Goal: Task Accomplishment & Management: Complete application form

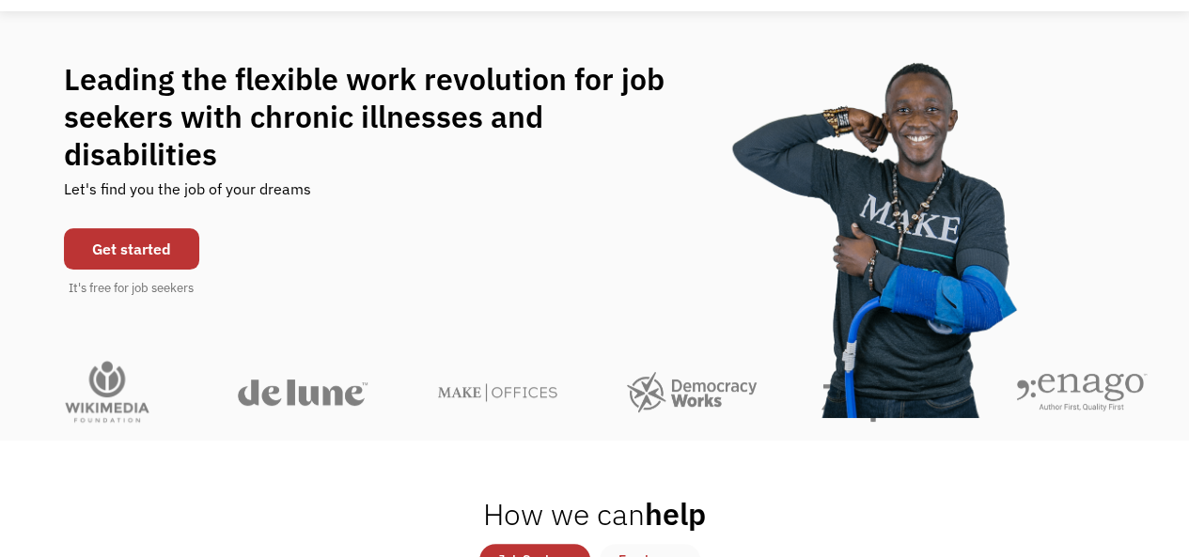
scroll to position [151, 0]
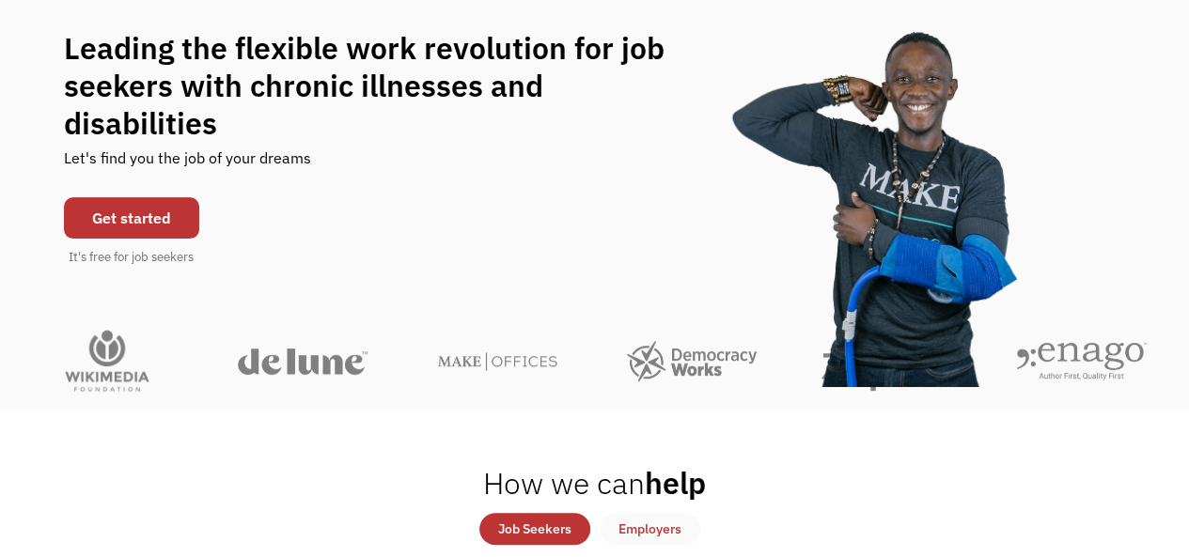
click at [133, 227] on div "Get started It's free for job seekers" at bounding box center [131, 227] width 135 height 79
click at [133, 215] on link "Get started" at bounding box center [131, 217] width 135 height 41
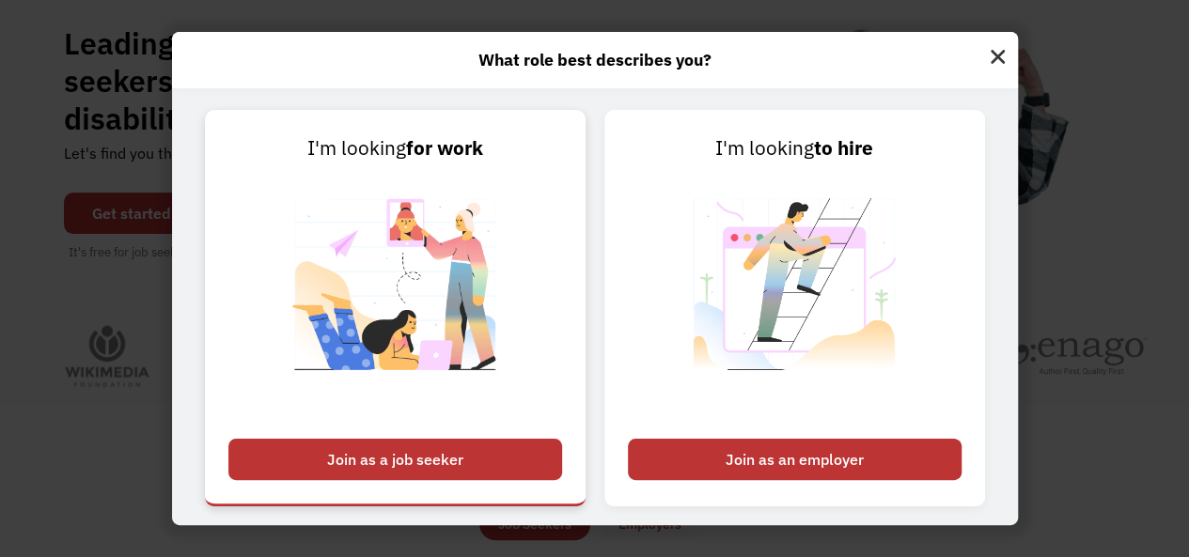
scroll to position [179, 0]
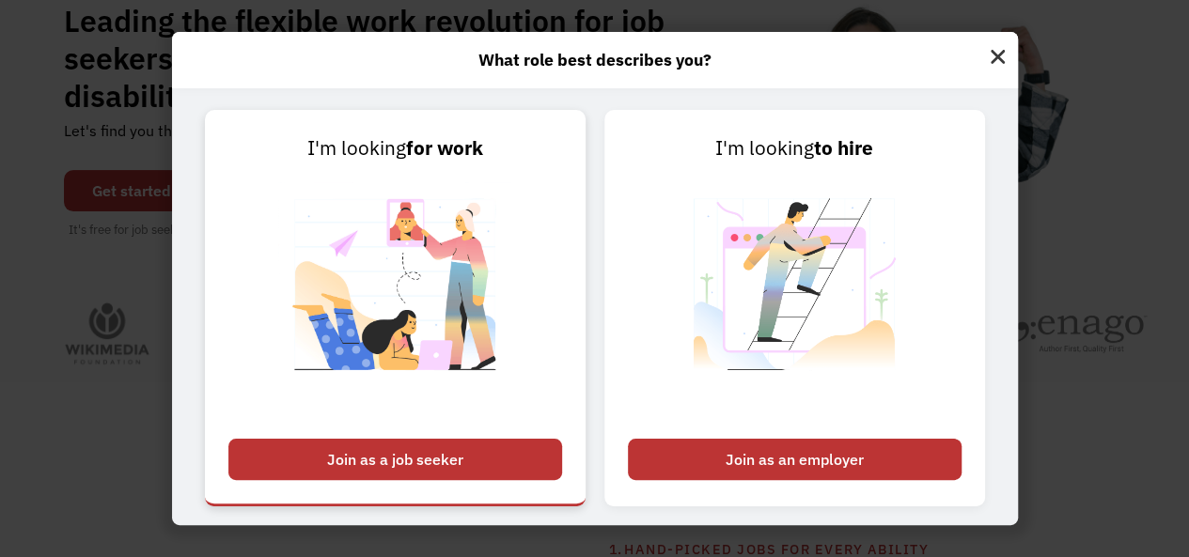
click at [417, 454] on div "Join as a job seeker" at bounding box center [395, 459] width 334 height 41
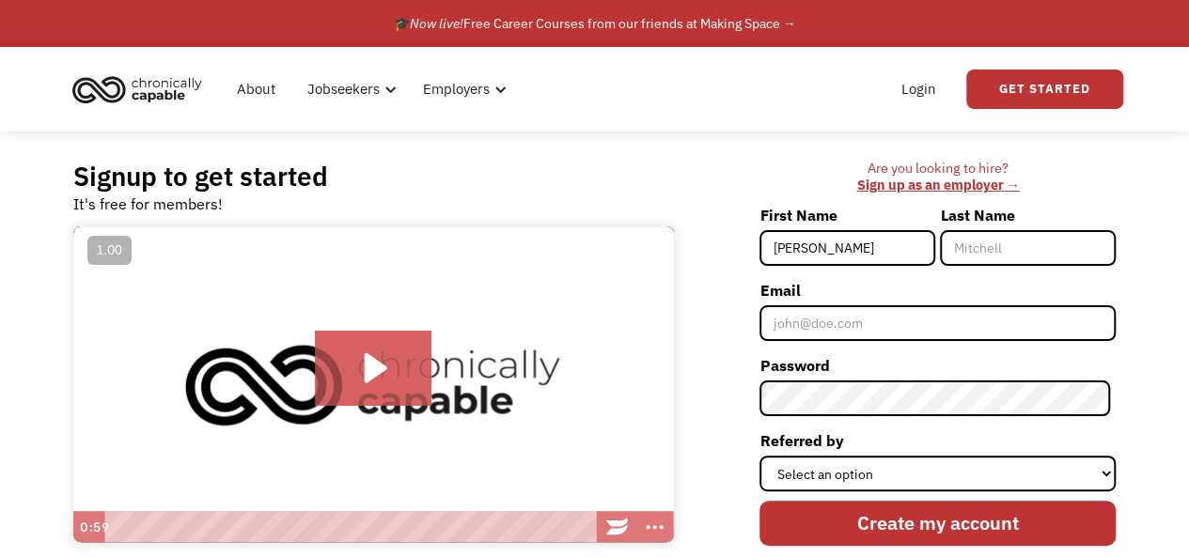
type input "[PERSON_NAME]"
click at [1018, 241] on input "Last Name" at bounding box center [1028, 248] width 176 height 36
type input "Johnson"
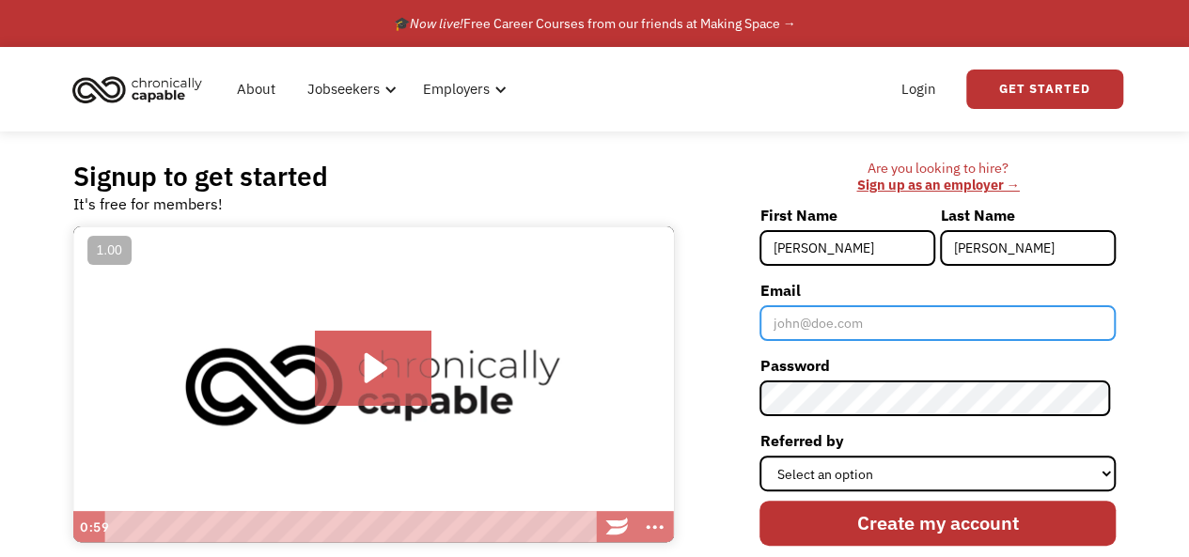
click at [966, 322] on input "Email" at bounding box center [937, 323] width 356 height 36
type input "[EMAIL_ADDRESS][DOMAIN_NAME]"
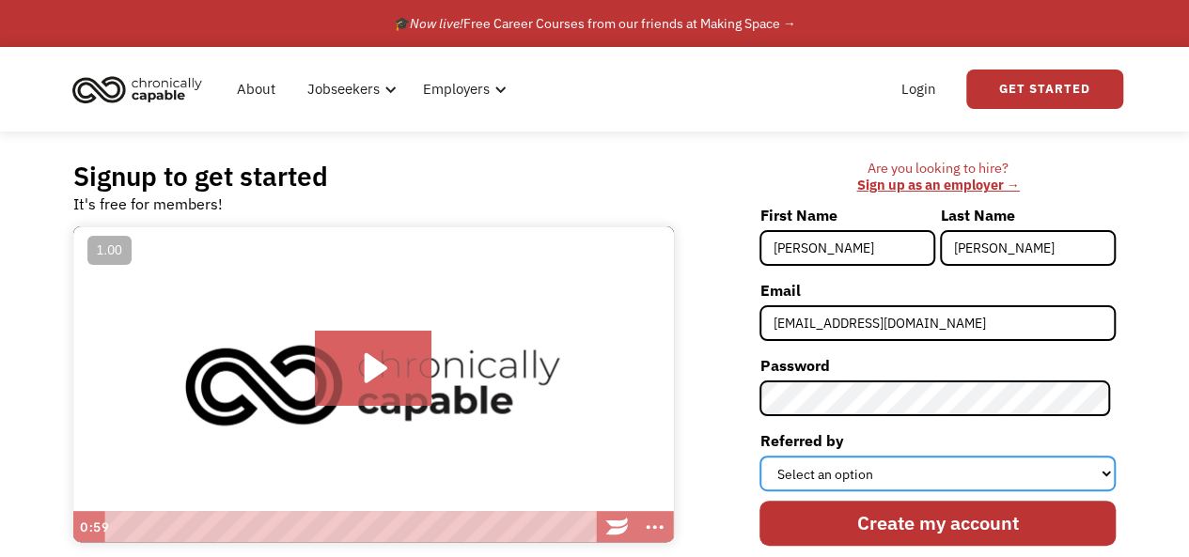
click at [924, 472] on select "Select an option Instagram Facebook Twitter Search Engine News Article Word of …" at bounding box center [937, 474] width 356 height 36
select select "Word of Mouth"
click at [765, 456] on select "Select an option Instagram Facebook Twitter Search Engine News Article Word of …" at bounding box center [937, 474] width 356 height 36
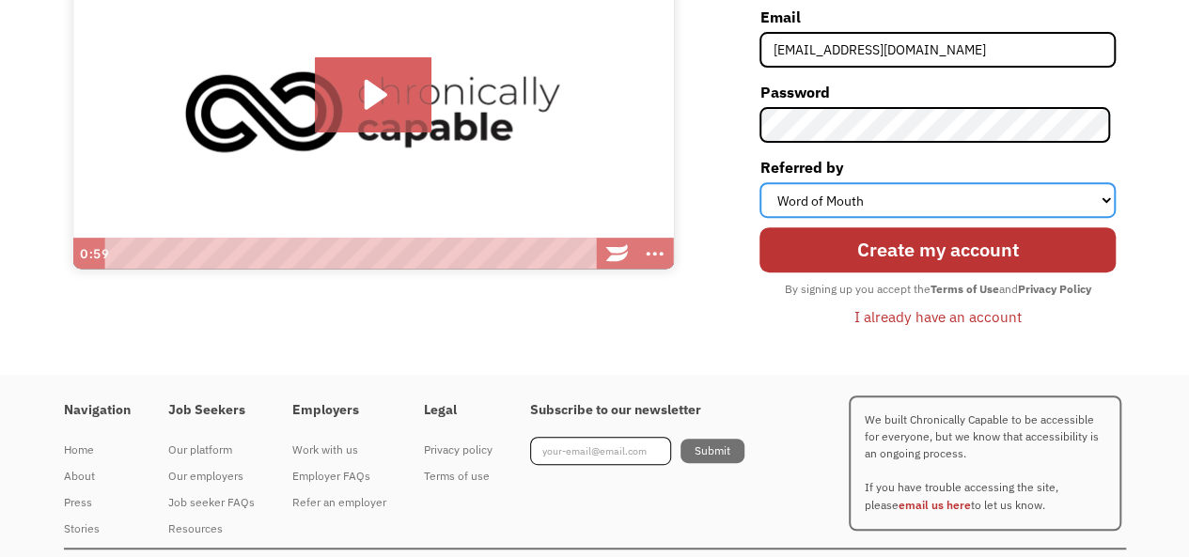
scroll to position [311, 0]
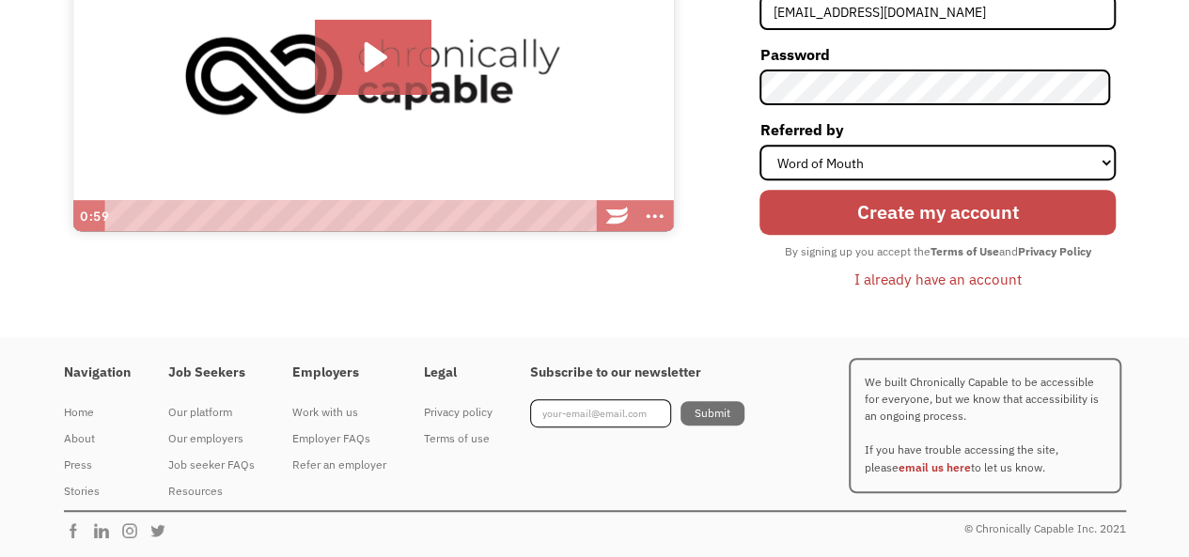
click at [901, 228] on input "Create my account" at bounding box center [937, 212] width 356 height 45
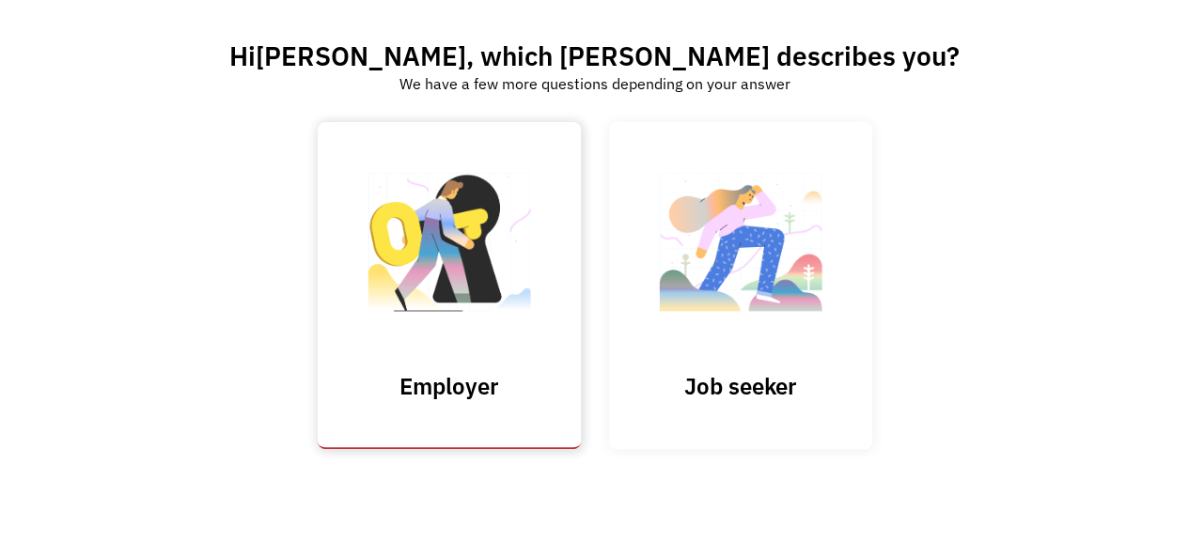
scroll to position [104, 0]
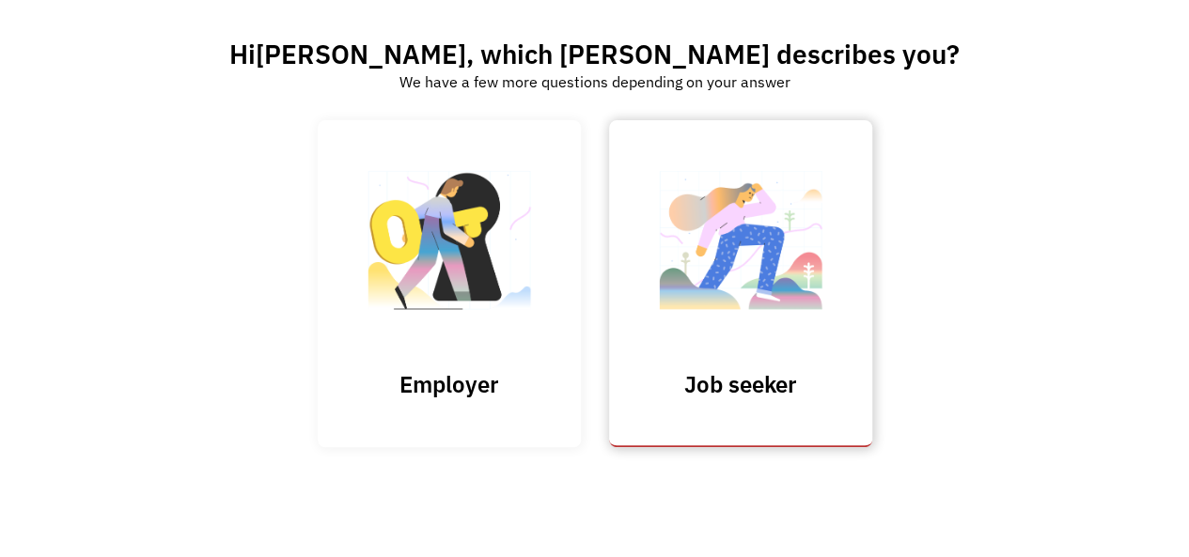
click at [720, 258] on img at bounding box center [740, 249] width 188 height 183
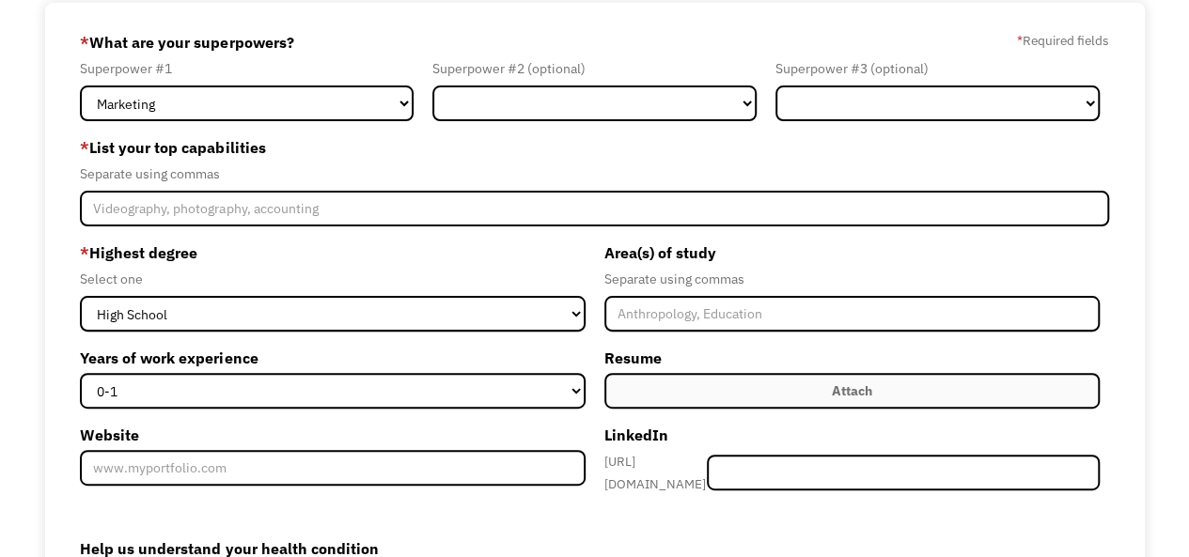
scroll to position [124, 0]
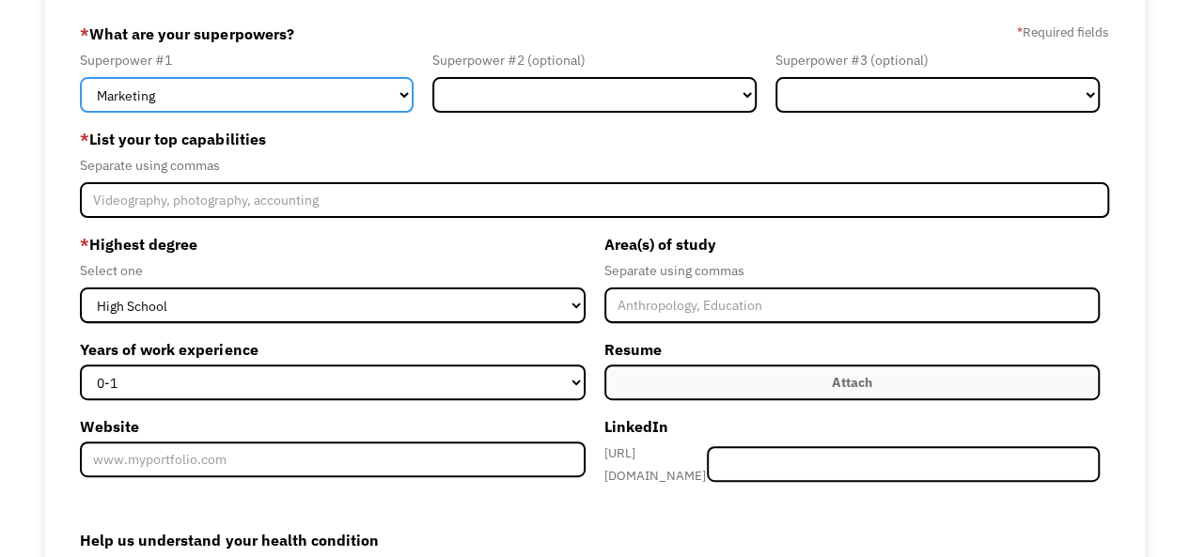
click at [272, 87] on select "Marketing Human Resources Finance Technology Operations Sales Industrial & Manu…" at bounding box center [247, 95] width 334 height 36
select select "Legal"
click at [80, 77] on select "Marketing Human Resources Finance Technology Operations Sales Industrial & Manu…" at bounding box center [247, 95] width 334 height 36
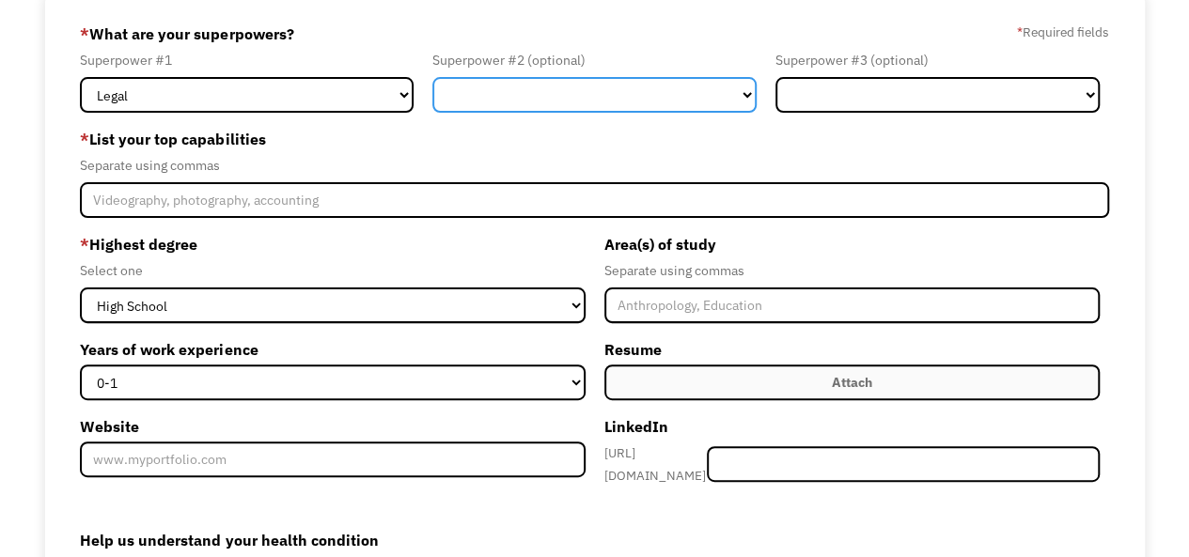
click at [535, 102] on select "Marketing Human Resources Finance Technology Operations Sales Industrial & Manu…" at bounding box center [594, 95] width 324 height 36
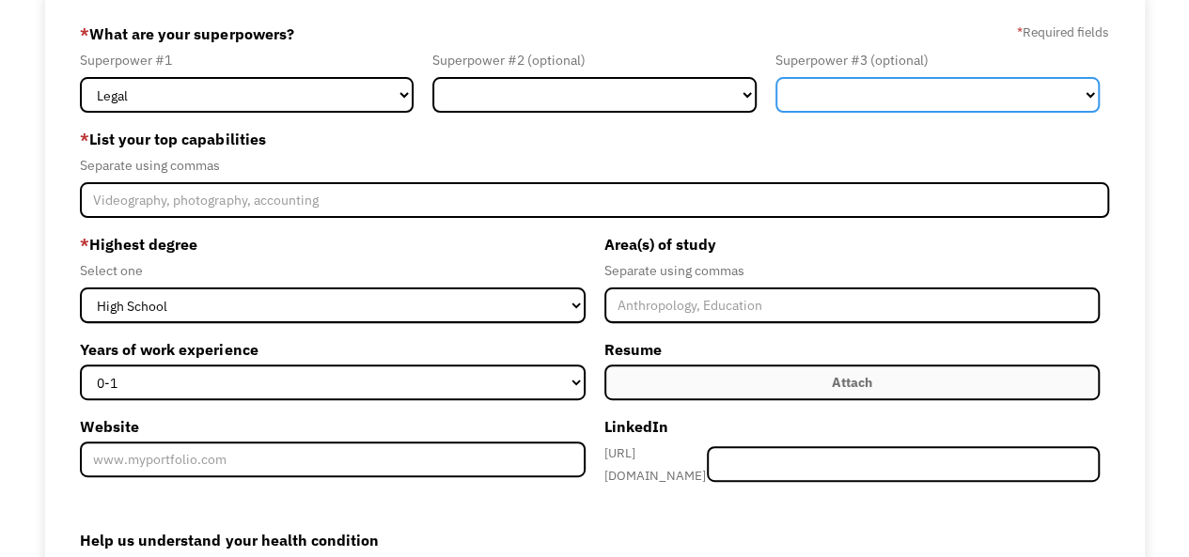
click at [878, 106] on select "Marketing Human Resources Finance Technology Operations Sales Industrial & Manu…" at bounding box center [937, 95] width 324 height 36
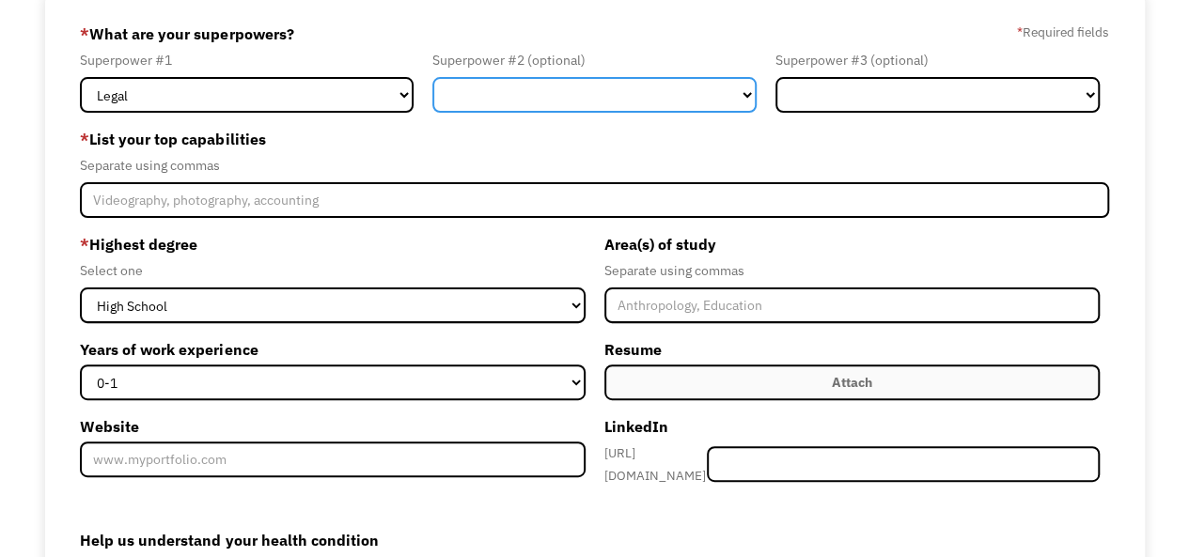
click at [611, 96] on select "Marketing Human Resources Finance Technology Operations Sales Industrial & Manu…" at bounding box center [594, 95] width 324 height 36
select select "Other"
click at [432, 77] on select "Marketing Human Resources Finance Technology Operations Sales Industrial & Manu…" at bounding box center [594, 95] width 324 height 36
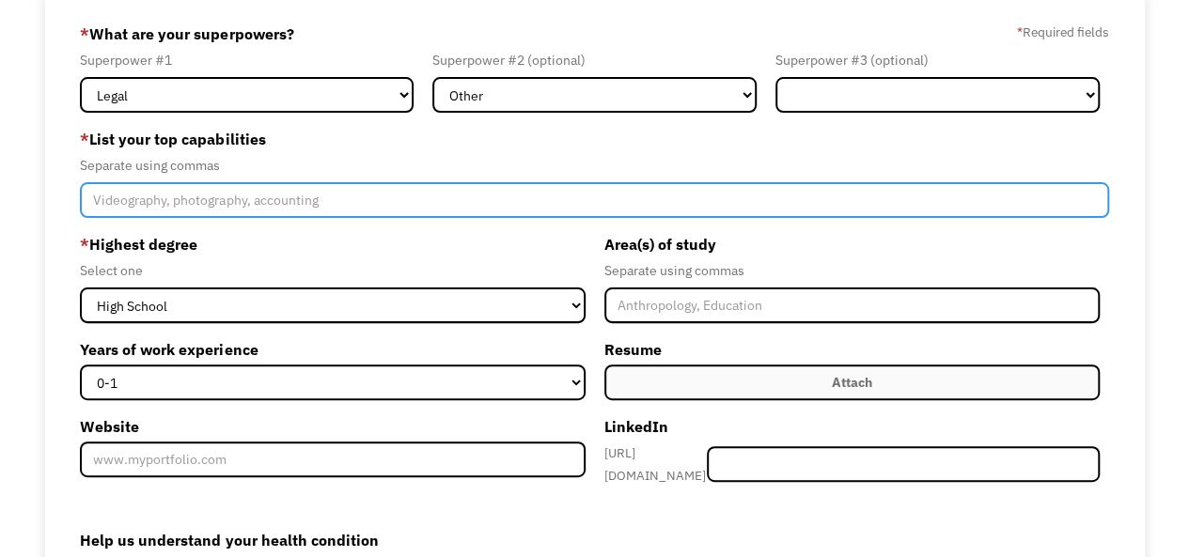
click at [522, 192] on input "Member-Create-Step1" at bounding box center [594, 200] width 1028 height 36
click at [522, 191] on input "Writing, Researching, Presenting," at bounding box center [594, 200] width 1028 height 36
type input "W"
type input "Writing, Researching, Presenting, Video Editing, Entertaining"
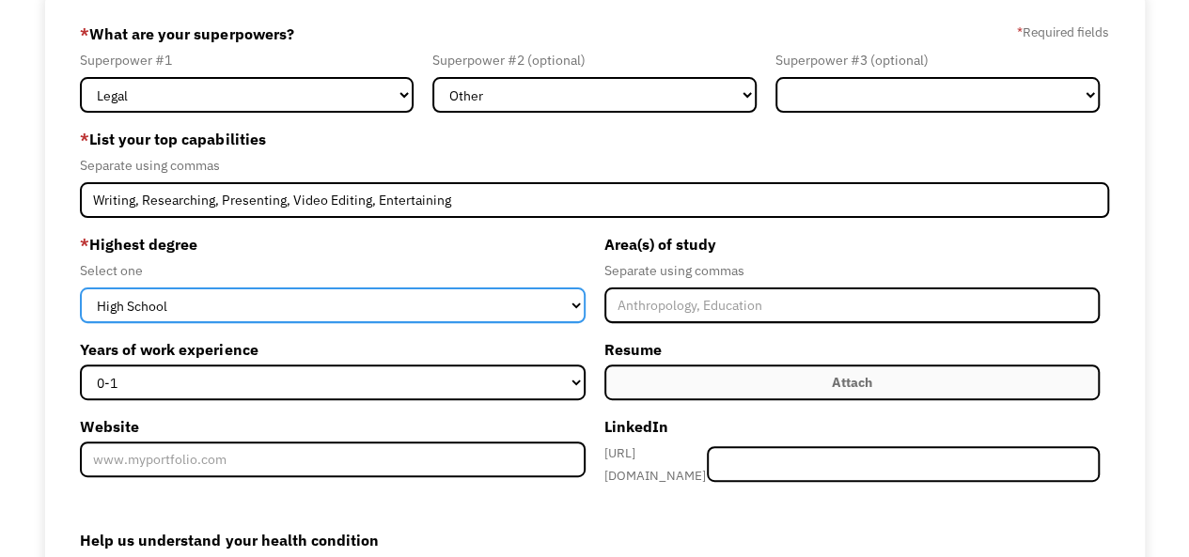
click at [404, 304] on select "High School Associates Bachelors Master's PhD" at bounding box center [332, 306] width 505 height 36
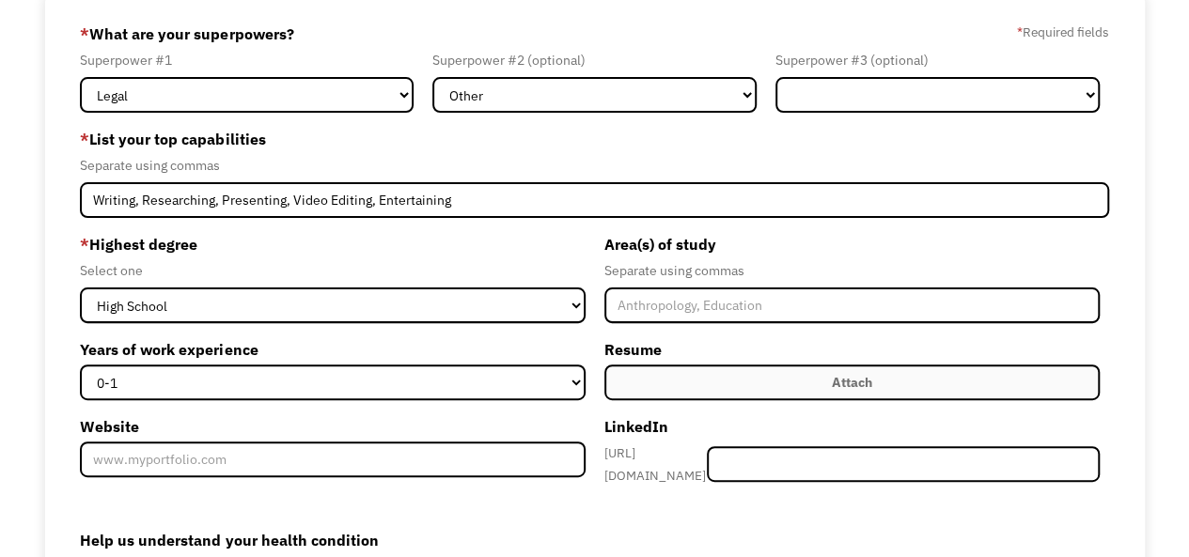
click at [336, 240] on label "* Highest degree" at bounding box center [332, 244] width 505 height 30
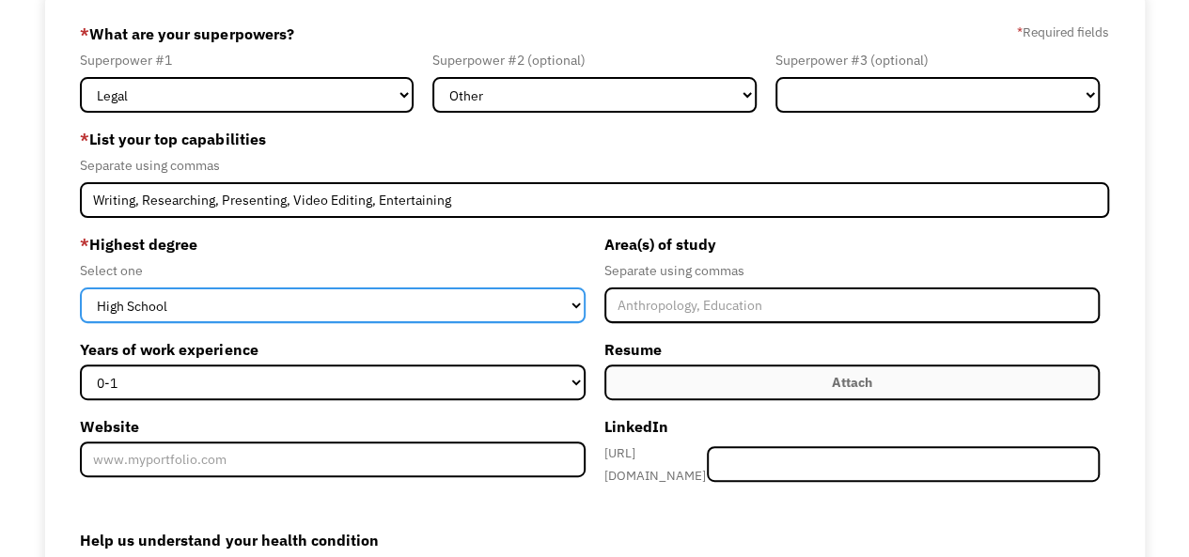
click at [356, 305] on select "High School Associates Bachelors Master's PhD" at bounding box center [332, 306] width 505 height 36
select select "phd"
click at [80, 288] on select "High School Associates Bachelors Master's PhD" at bounding box center [332, 306] width 505 height 36
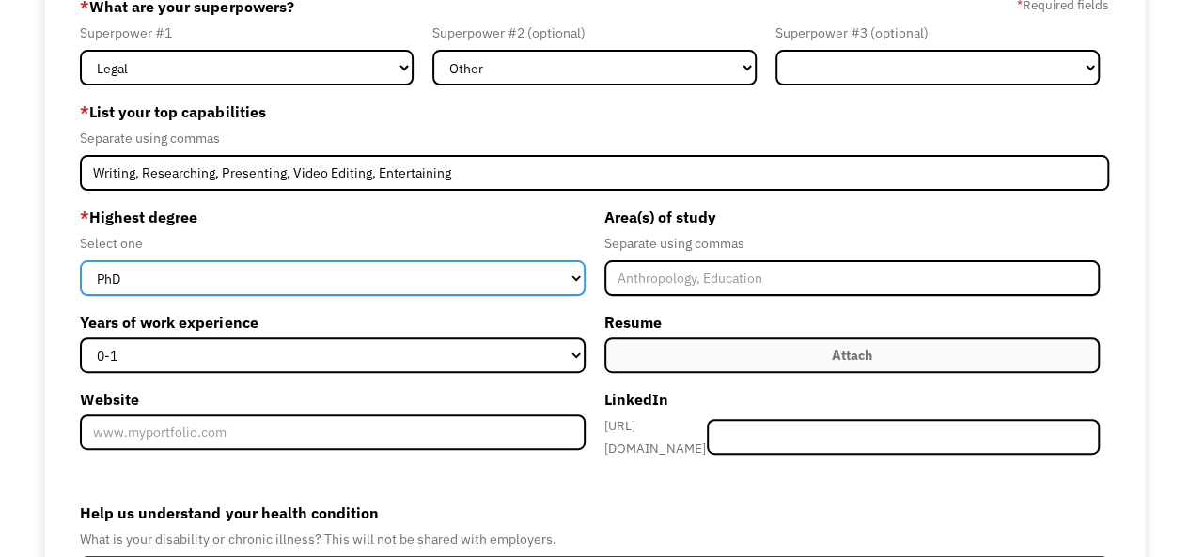
scroll to position [153, 0]
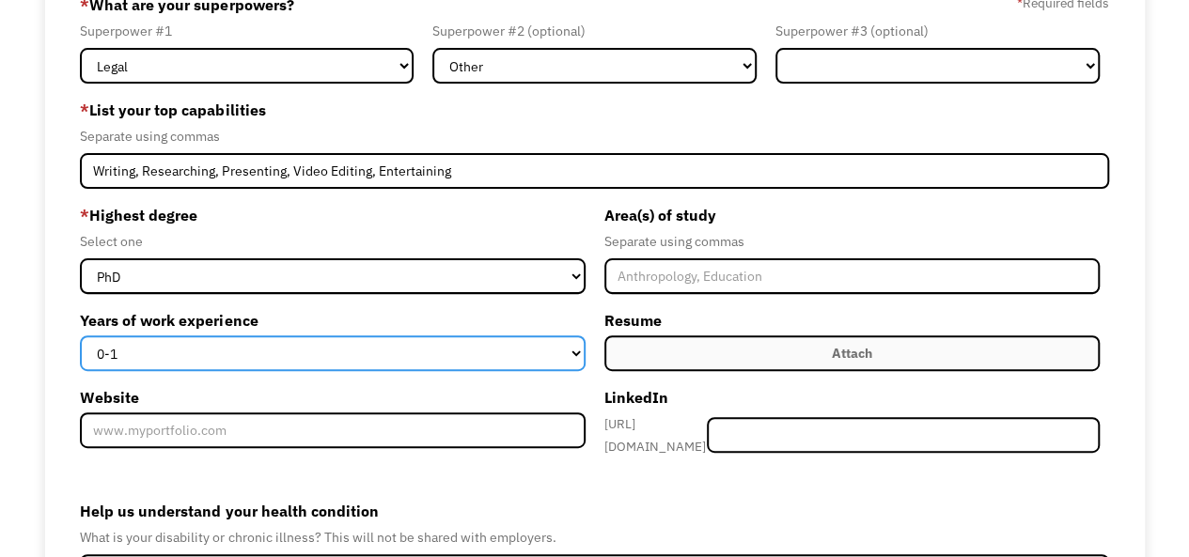
click at [354, 348] on select "0-1 2-4 5-10 11-15 15+" at bounding box center [332, 353] width 505 height 36
select select "5-10"
click at [80, 335] on select "0-1 2-4 5-10 11-15 15+" at bounding box center [332, 353] width 505 height 36
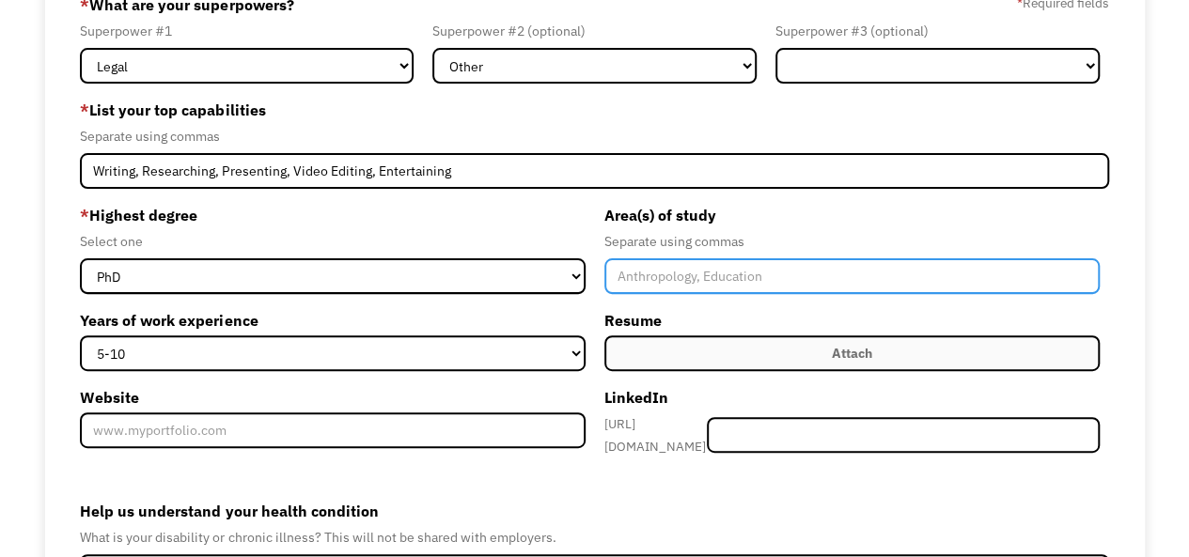
click at [763, 287] on input "Member-Create-Step1" at bounding box center [851, 276] width 495 height 36
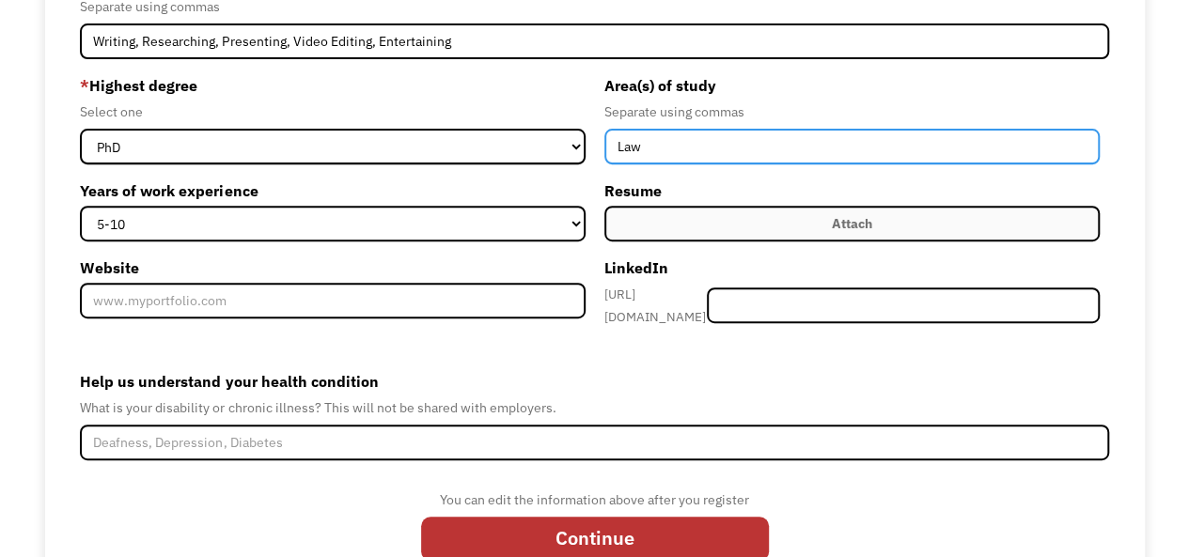
scroll to position [285, 0]
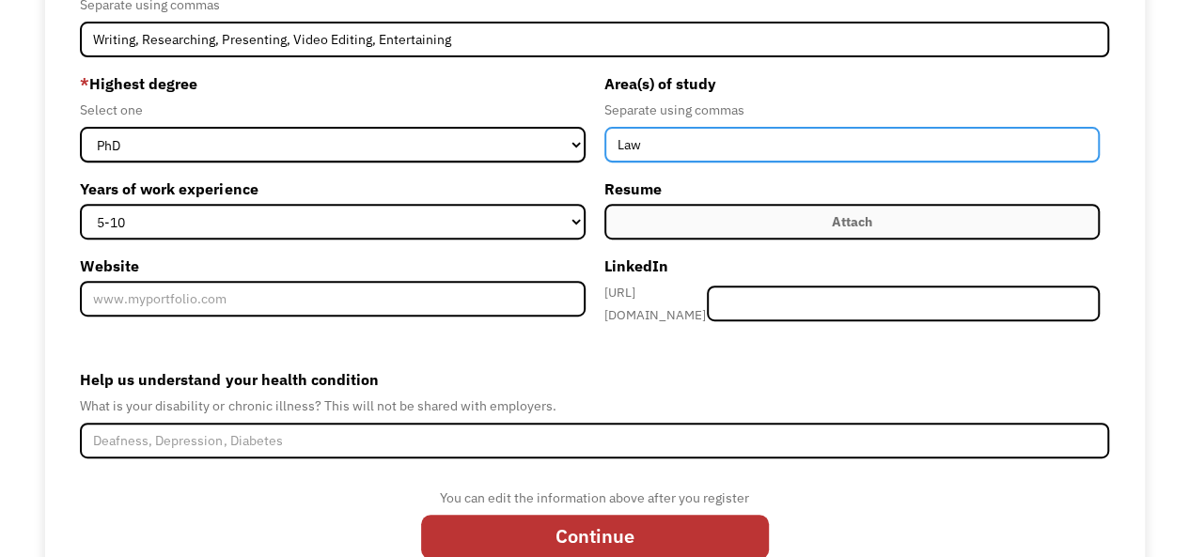
type input "Law"
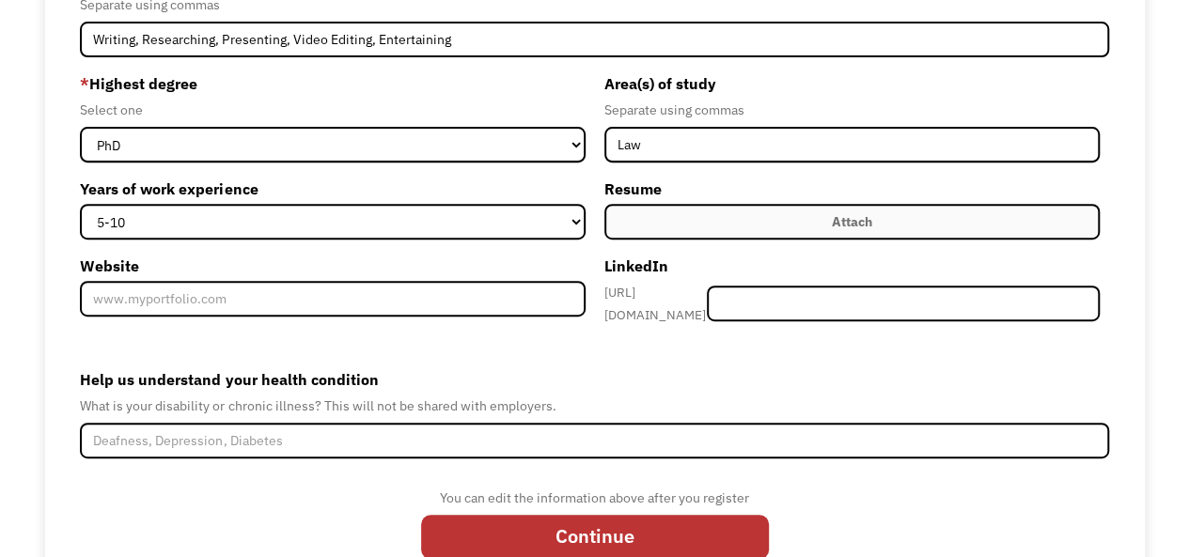
click at [705, 221] on label "Attach" at bounding box center [851, 222] width 495 height 36
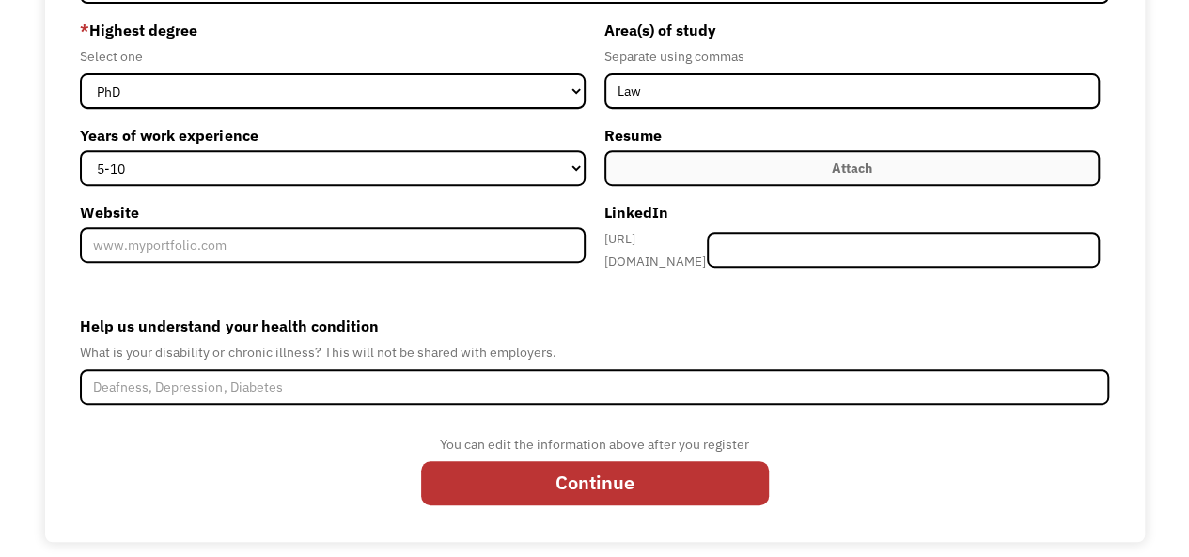
scroll to position [341, 0]
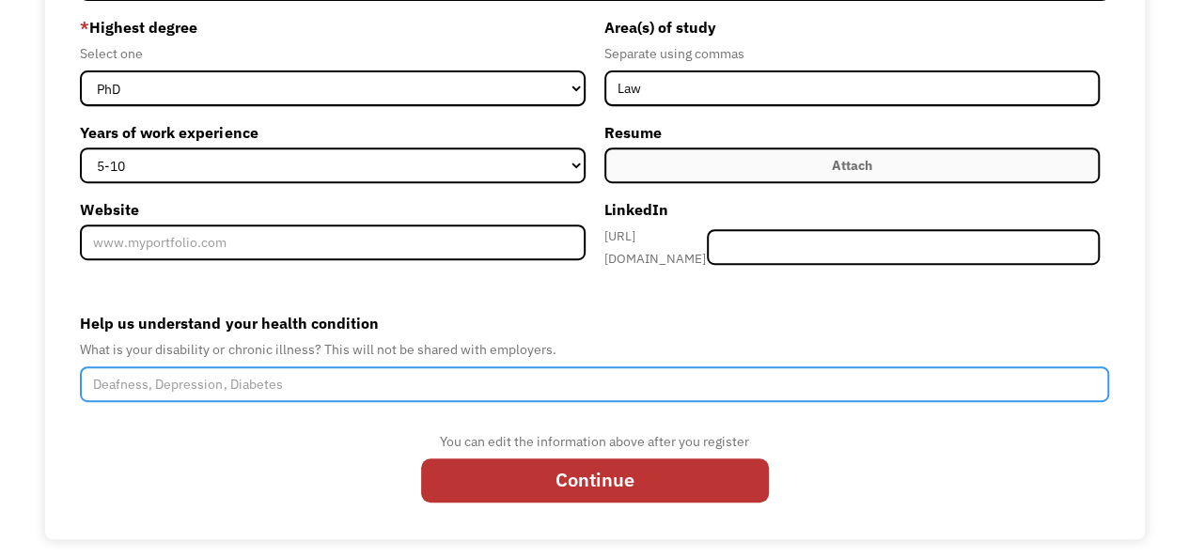
click at [399, 386] on input "Help us understand your health condition" at bounding box center [594, 384] width 1028 height 36
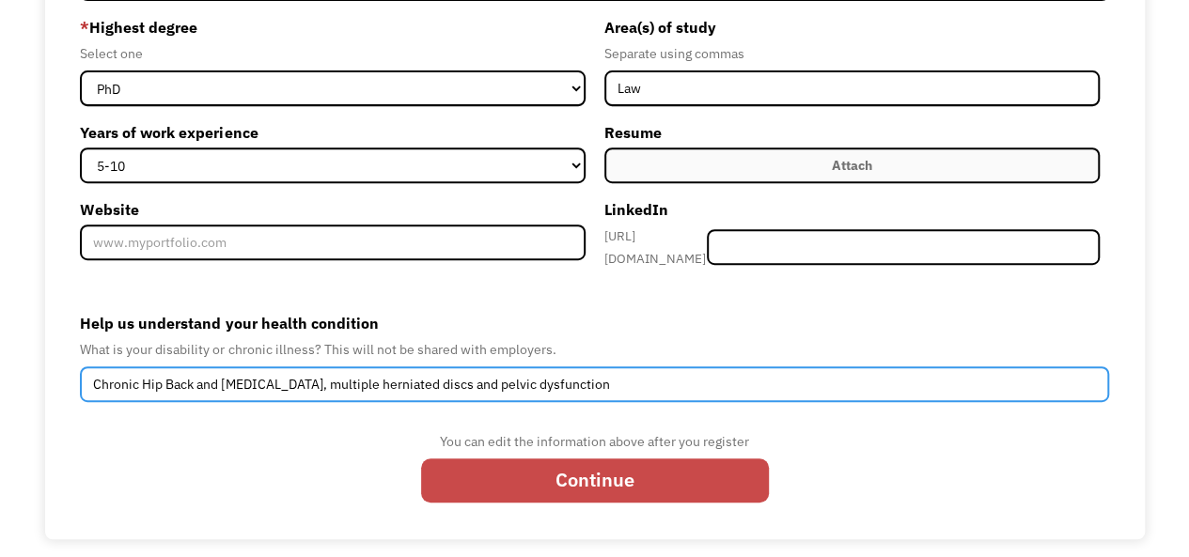
type input "Chronic Hip Back and Neck pain, multiple herniated discs and pelvic dysfunction"
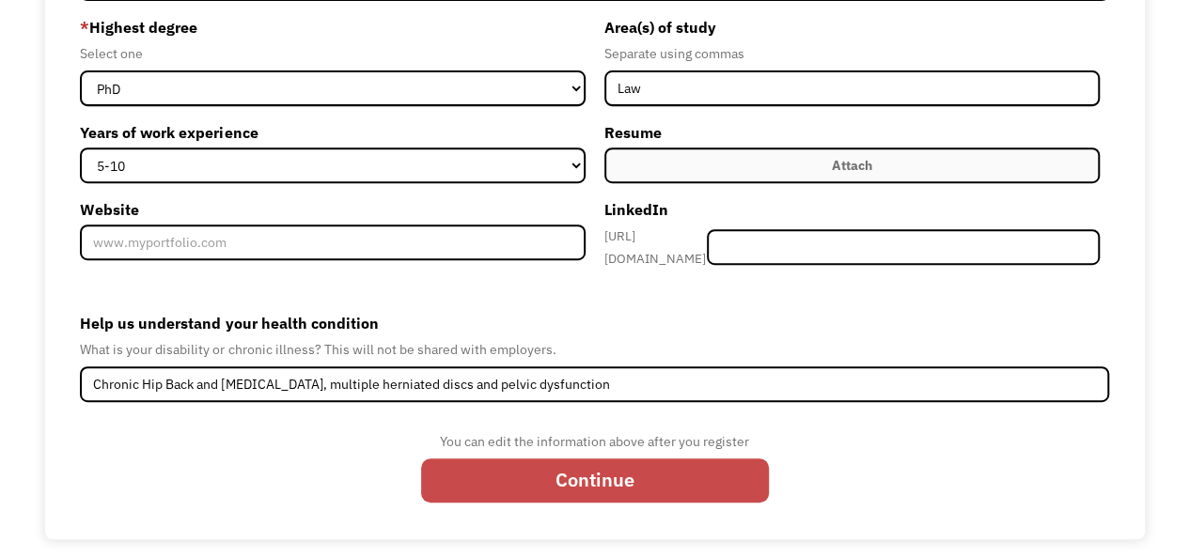
click at [592, 462] on input "Continue" at bounding box center [595, 481] width 348 height 45
type input "Please wait..."
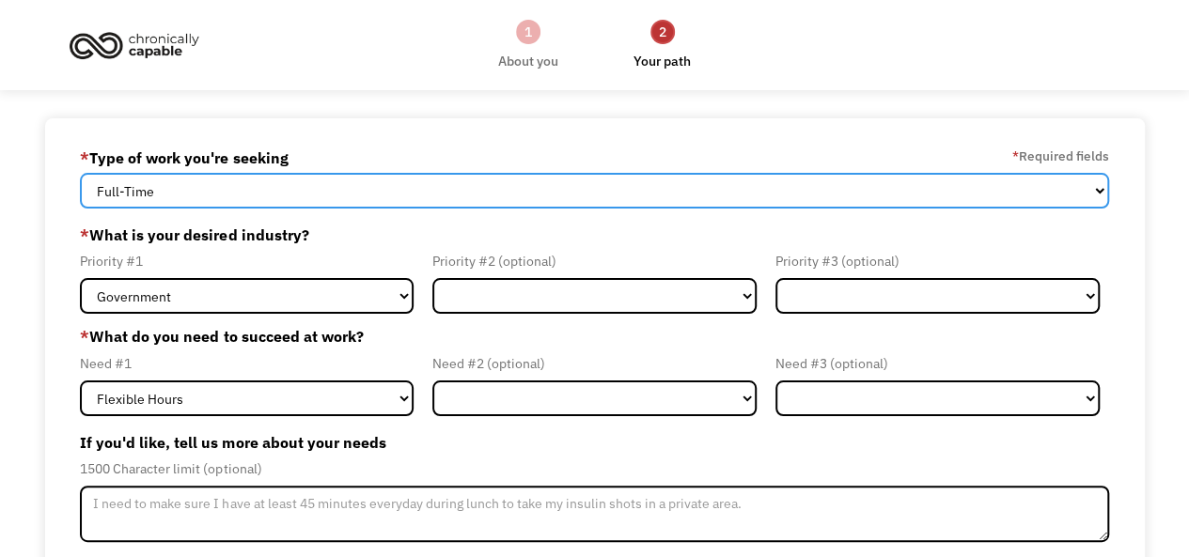
click at [291, 196] on select "Full-Time Part-Time Both Full-Time and Part-Time" at bounding box center [594, 191] width 1028 height 36
select select "Both Full-Time and Part-Time"
click at [80, 173] on select "Full-Time Part-Time Both Full-Time and Part-Time" at bounding box center [594, 191] width 1028 height 36
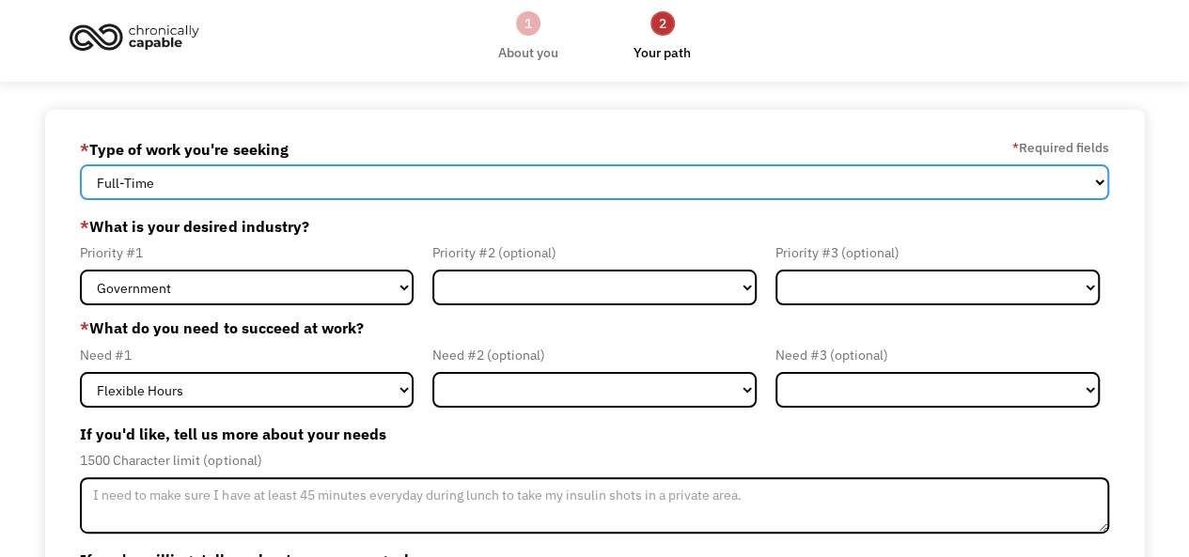
scroll to position [9, 0]
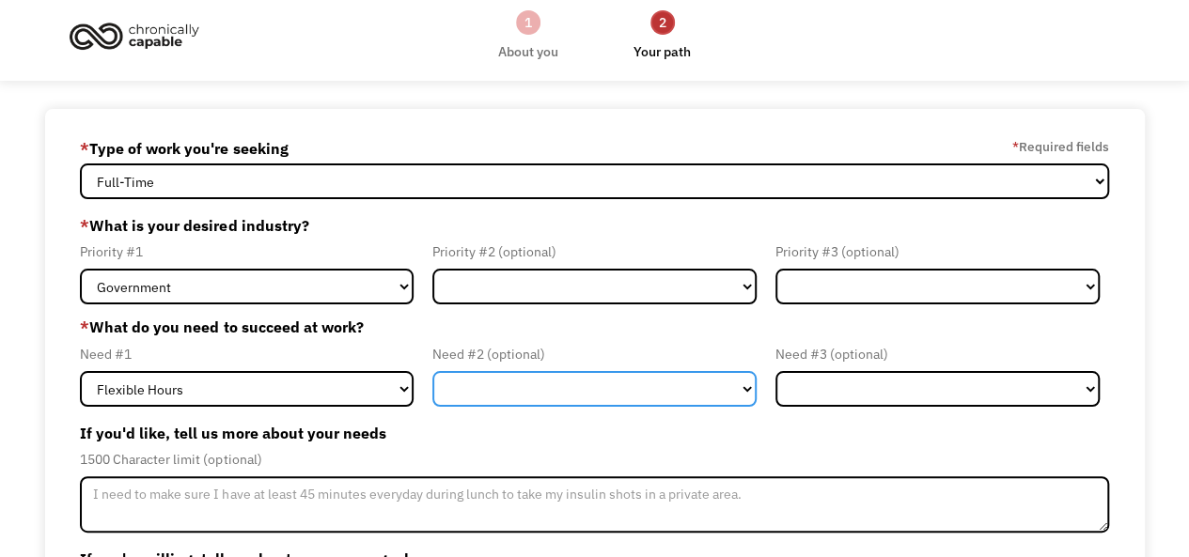
click at [517, 396] on select "Flexible Hours Remote Work Service Animal On-site Accommodations Visual Support…" at bounding box center [594, 389] width 324 height 36
select select "Remote Work"
click at [432, 371] on select "Flexible Hours Remote Work Service Animal On-site Accommodations Visual Support…" at bounding box center [594, 389] width 324 height 36
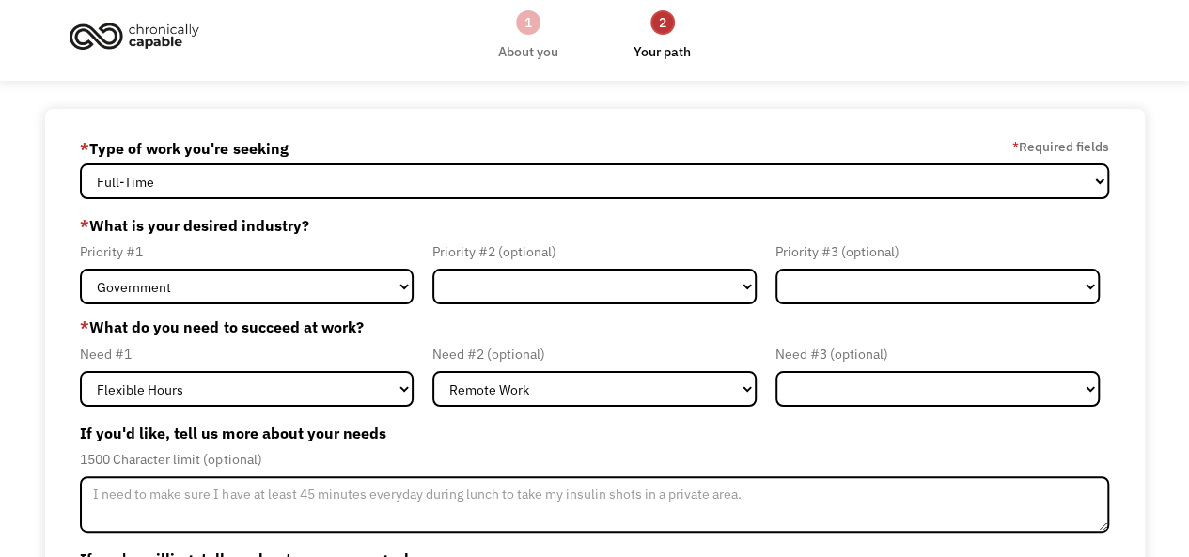
click at [345, 267] on div "Priority #1 Government Finance & Insurance Health & Social Care Tech & Engineer…" at bounding box center [251, 273] width 343 height 64
click at [342, 271] on select "Government Finance & Insurance Health & Social Care Tech & Engineering Creative…" at bounding box center [247, 287] width 334 height 36
click at [596, 297] on select "Government Finance & Insurance Health & Social Care Tech & Engineering Creative…" at bounding box center [594, 287] width 324 height 36
select select "Creative & Design"
click at [432, 269] on select "Government Finance & Insurance Health & Social Care Tech & Engineering Creative…" at bounding box center [594, 287] width 324 height 36
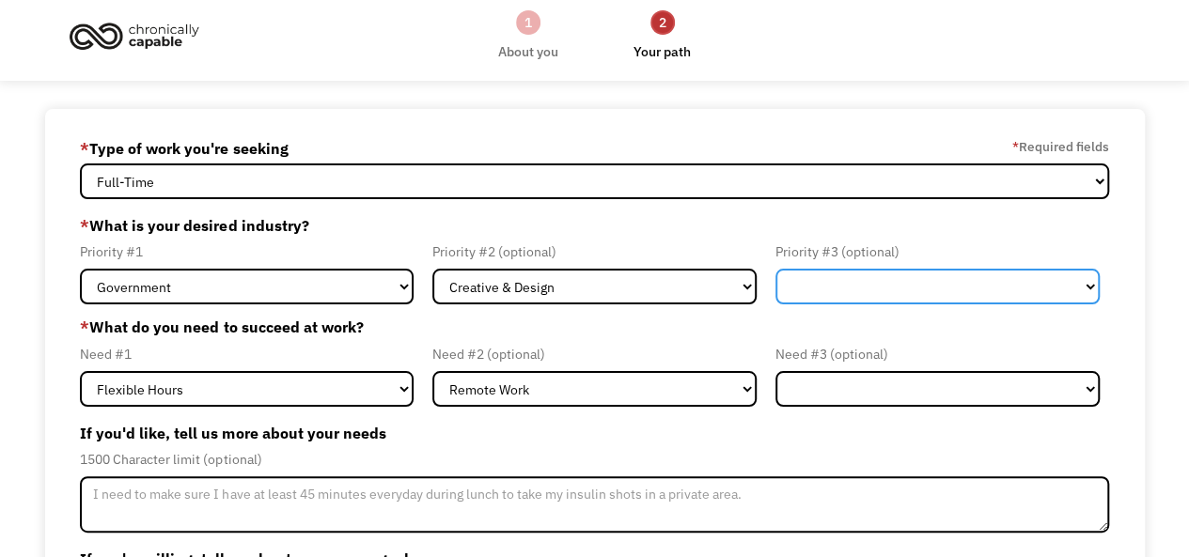
click at [915, 292] on select "Government Finance & Insurance Health & Social Care Tech & Engineering Creative…" at bounding box center [937, 287] width 324 height 36
select select "Health & Social Care"
click at [775, 269] on select "Government Finance & Insurance Health & Social Care Tech & Engineering Creative…" at bounding box center [937, 287] width 324 height 36
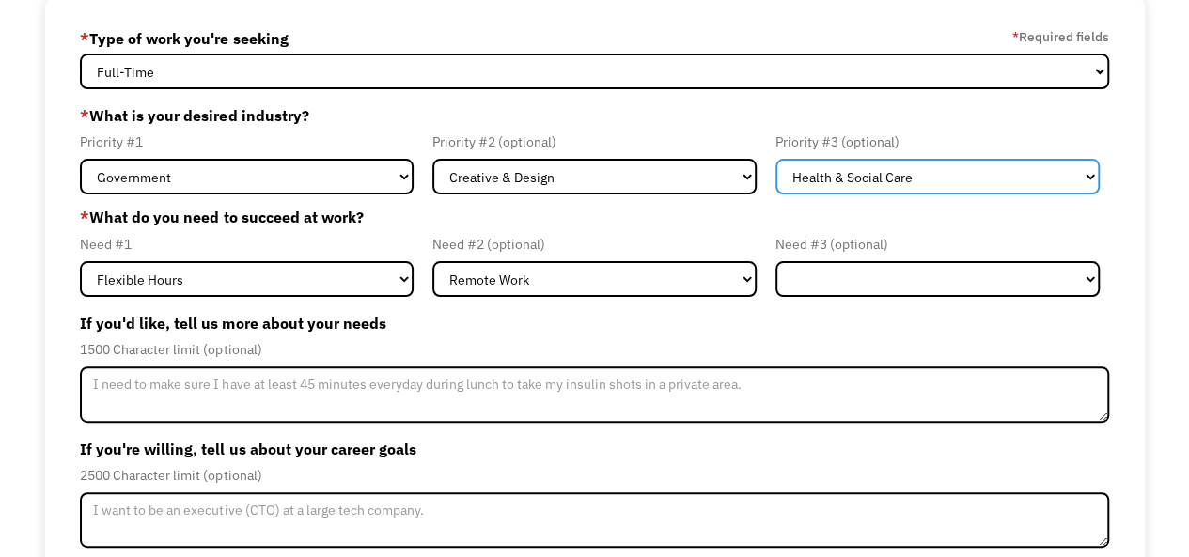
scroll to position [131, 0]
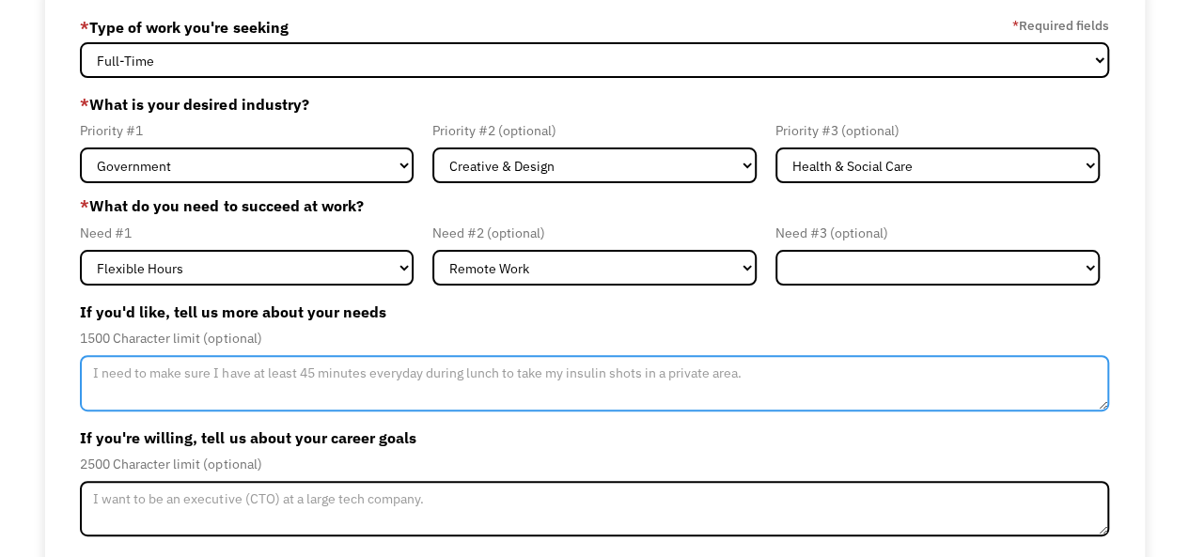
click at [571, 386] on textarea "Member-Update-Form-Step2" at bounding box center [594, 383] width 1028 height 56
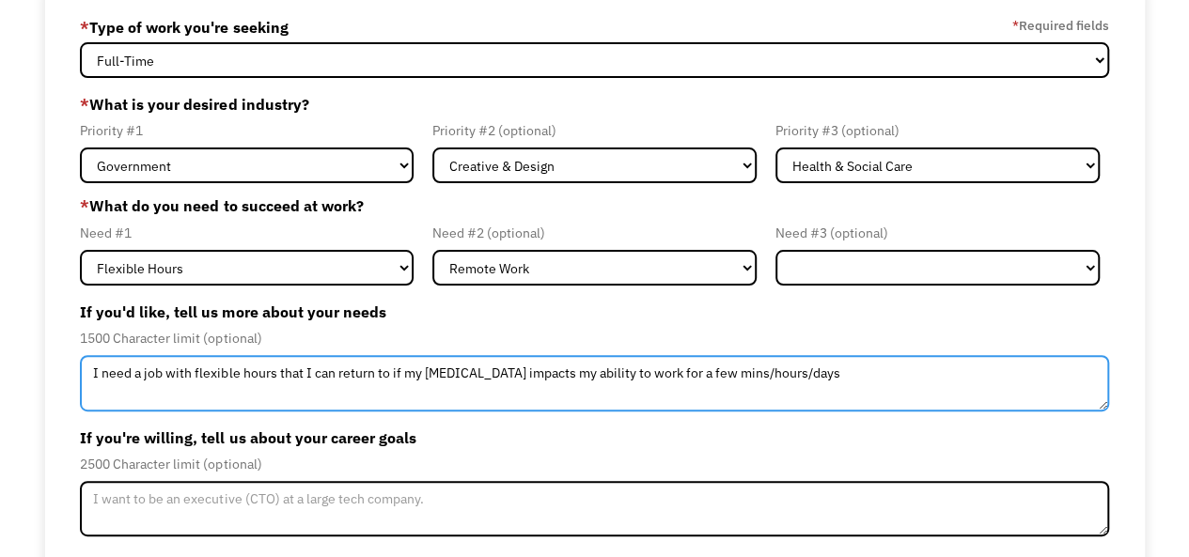
scroll to position [247, 0]
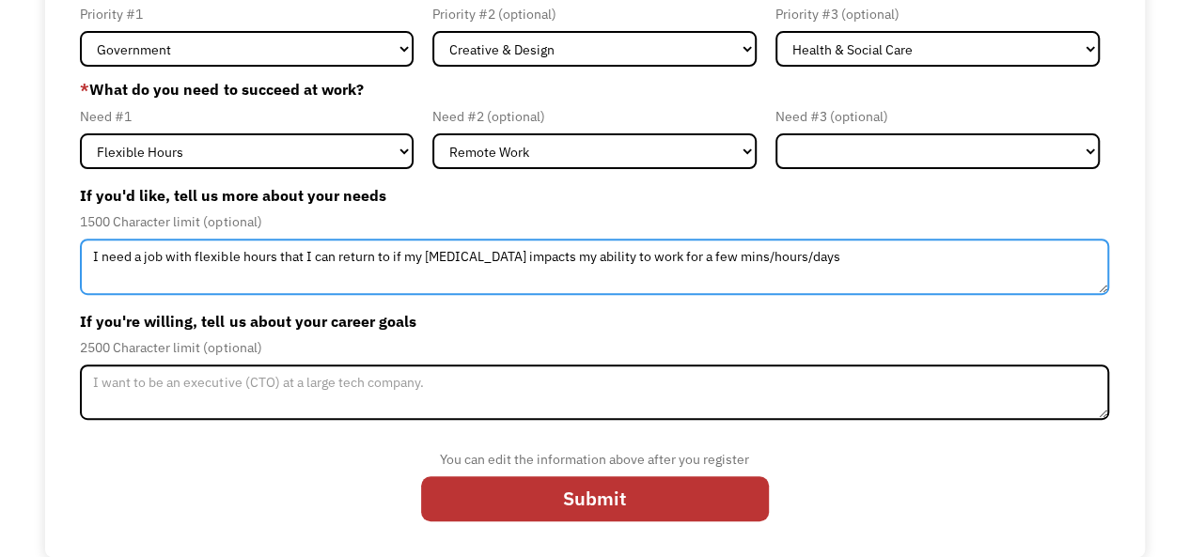
type textarea "I need a job with flexible hours that I can return to if my chronic pain impact…"
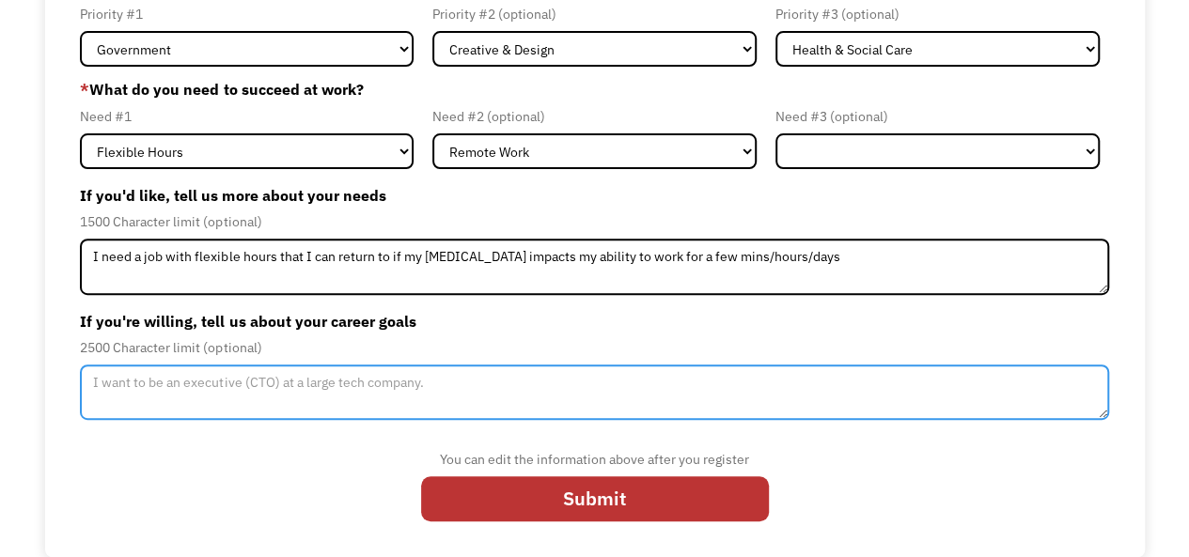
click at [532, 384] on textarea "Member-Update-Form-Step2" at bounding box center [594, 393] width 1028 height 56
click at [490, 381] on textarea "I really just need something I can do from home to help out with bills" at bounding box center [594, 393] width 1028 height 56
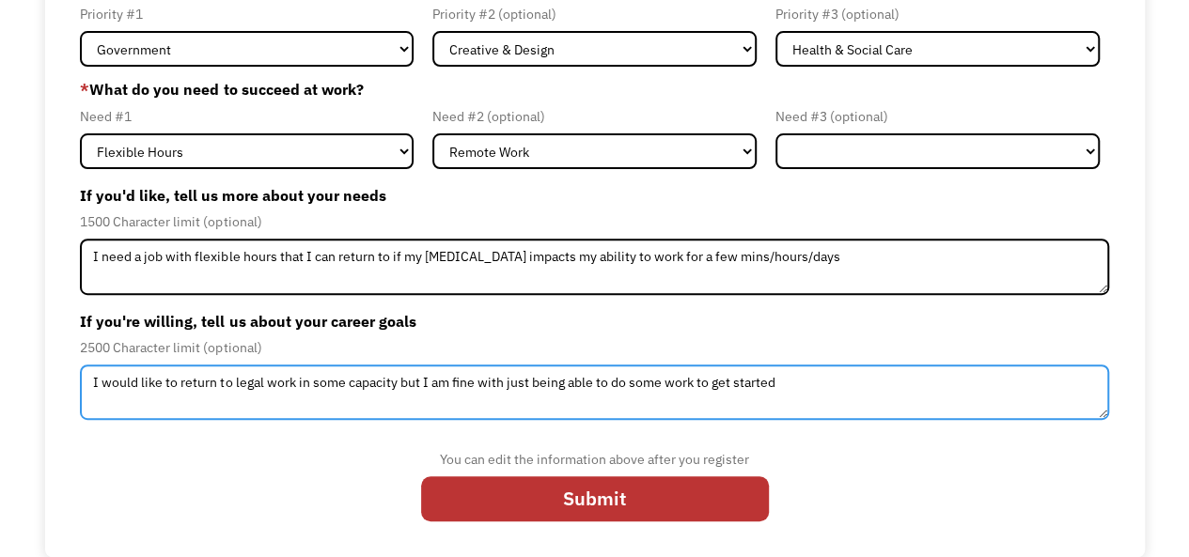
type textarea "I would like to return to legal work in some capacity but I am fine with just b…"
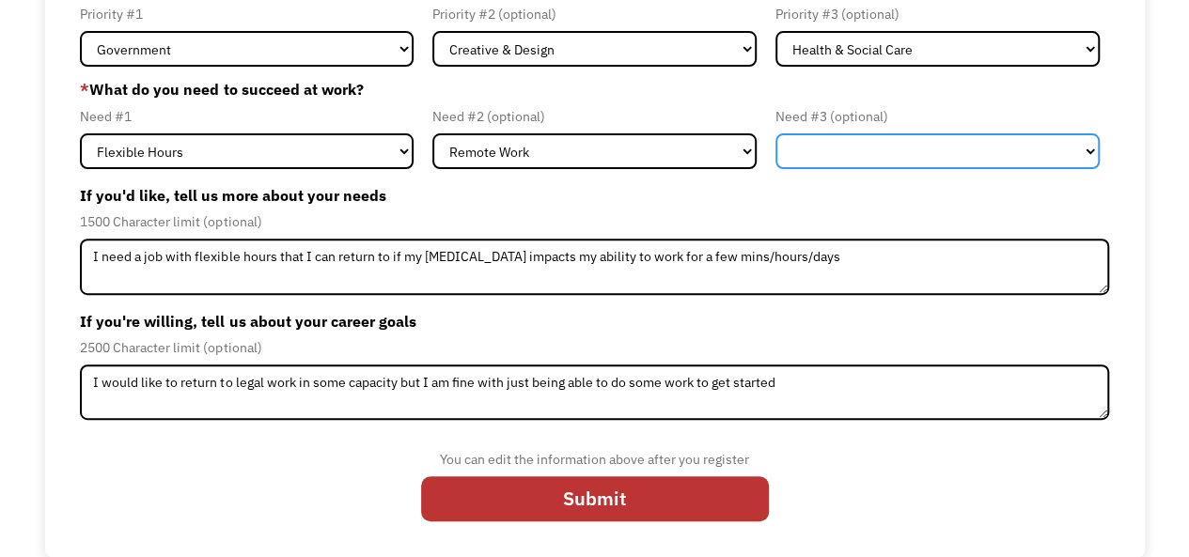
click at [935, 141] on select "Flexible Hours Remote Work Service Animal On-site Accommodations Visual Support…" at bounding box center [937, 151] width 324 height 36
click at [1166, 308] on div "68a2c10d453610ca4a4a3b8f anf330@yahoo.com Smith Johnson * Type of work you're s…" at bounding box center [594, 214] width 1189 height 687
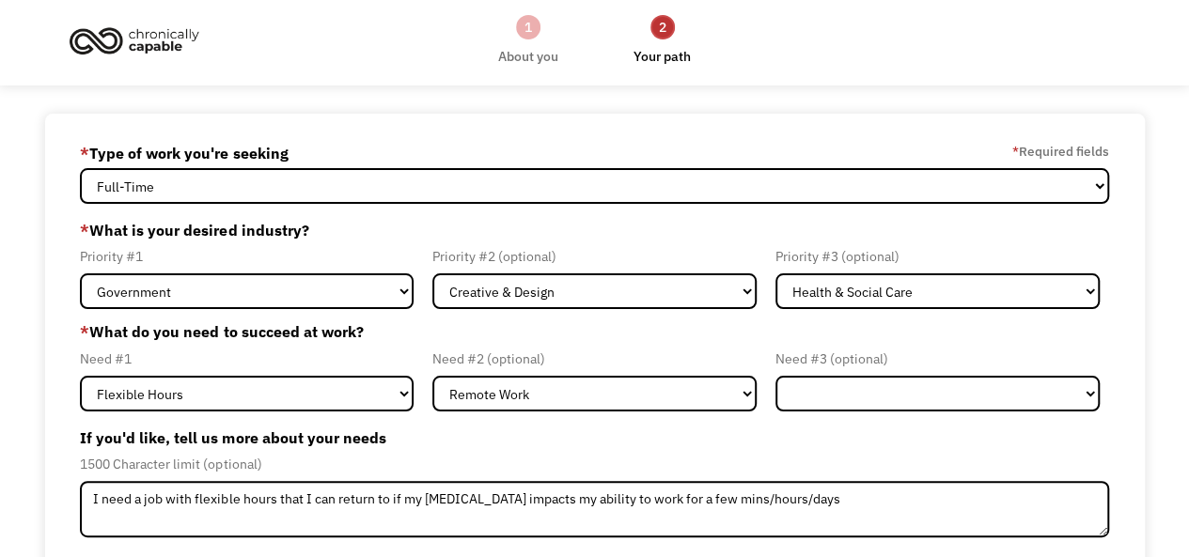
scroll to position [0, 0]
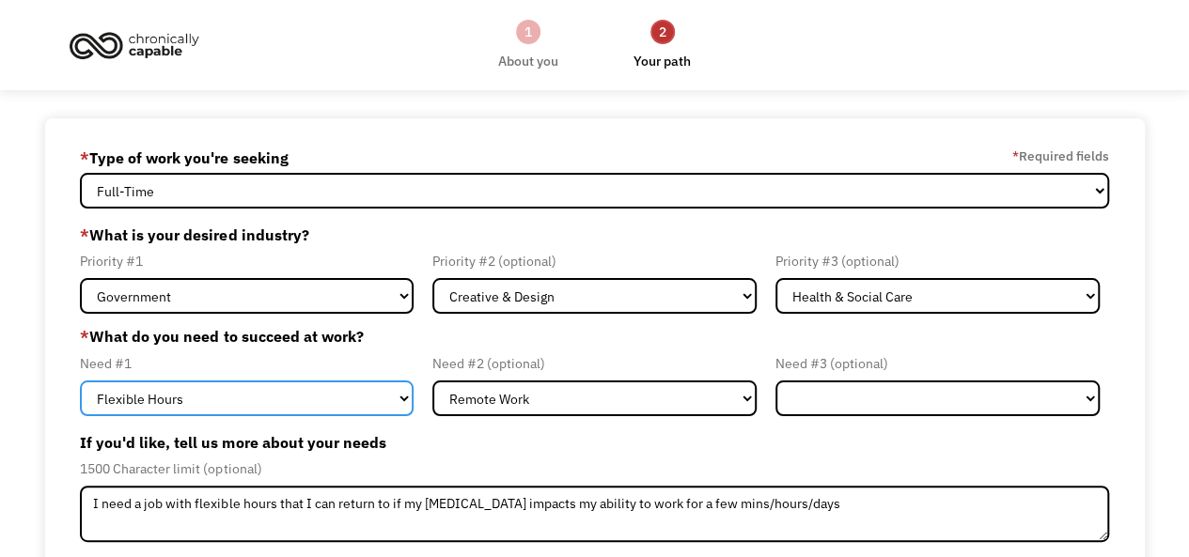
click at [350, 399] on select "Flexible Hours Remote Work Service Animal On-site Accommodations Visual Support…" at bounding box center [247, 399] width 334 height 36
select select "Remote Work"
click at [80, 381] on select "Flexible Hours Remote Work Service Animal On-site Accommodations Visual Support…" at bounding box center [247, 399] width 334 height 36
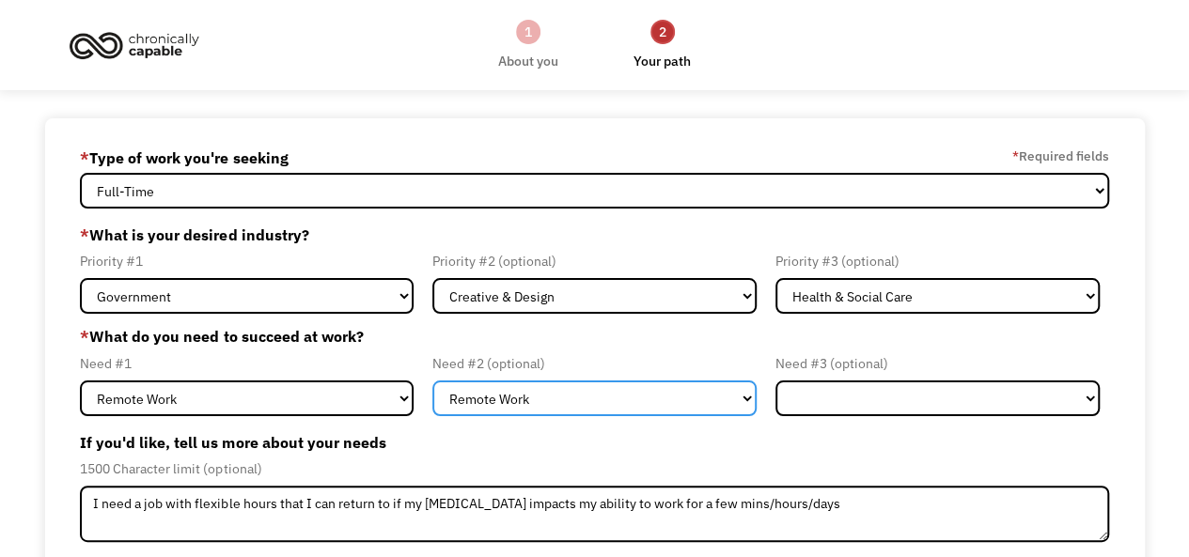
click at [521, 400] on select "Flexible Hours Remote Work Service Animal On-site Accommodations Visual Support…" at bounding box center [594, 399] width 324 height 36
select select "Flexible Hours"
click at [432, 381] on select "Flexible Hours Remote Work Service Animal On-site Accommodations Visual Support…" at bounding box center [594, 399] width 324 height 36
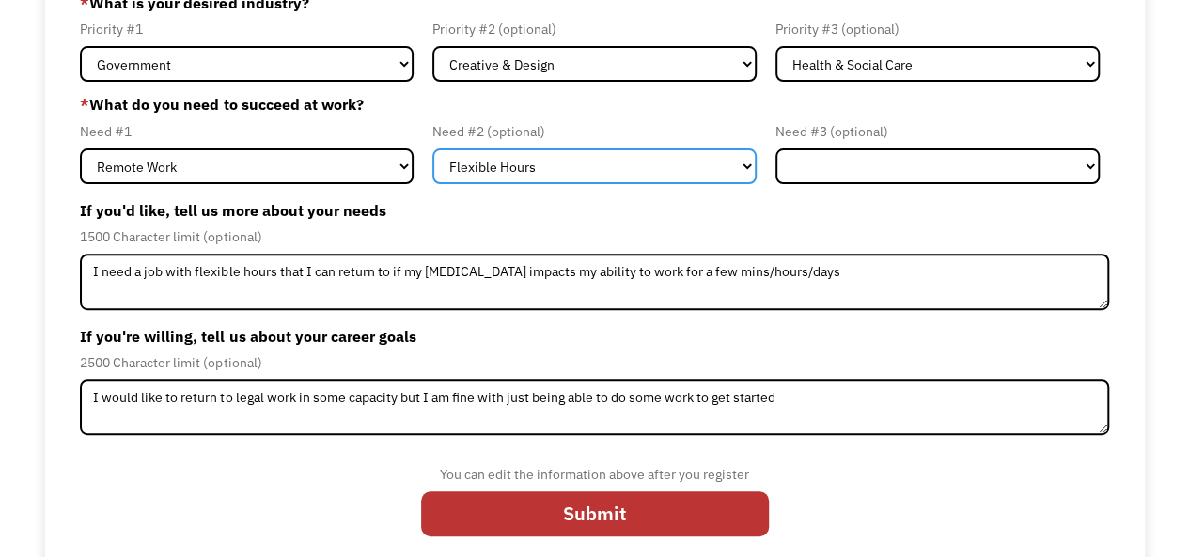
scroll to position [247, 0]
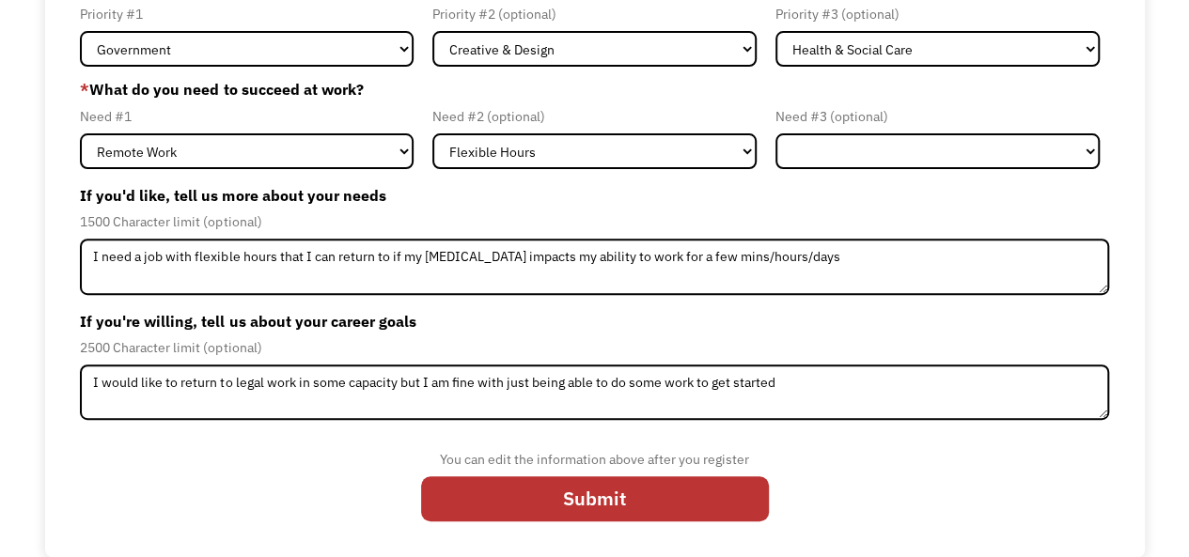
click at [594, 469] on div "You can edit the information above after you register" at bounding box center [595, 459] width 348 height 23
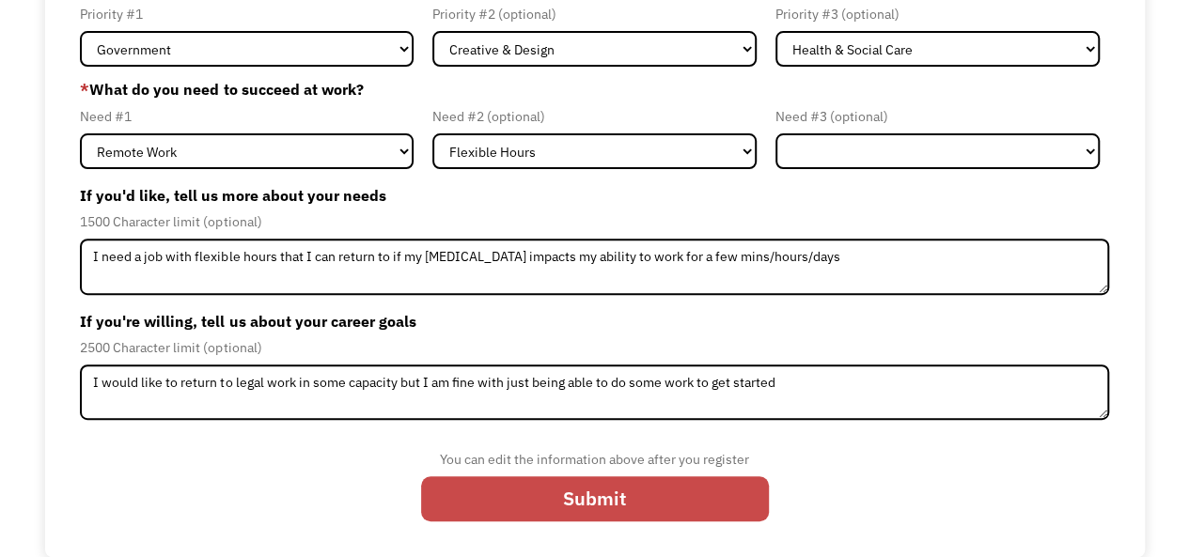
click at [592, 497] on input "Submit" at bounding box center [595, 498] width 348 height 45
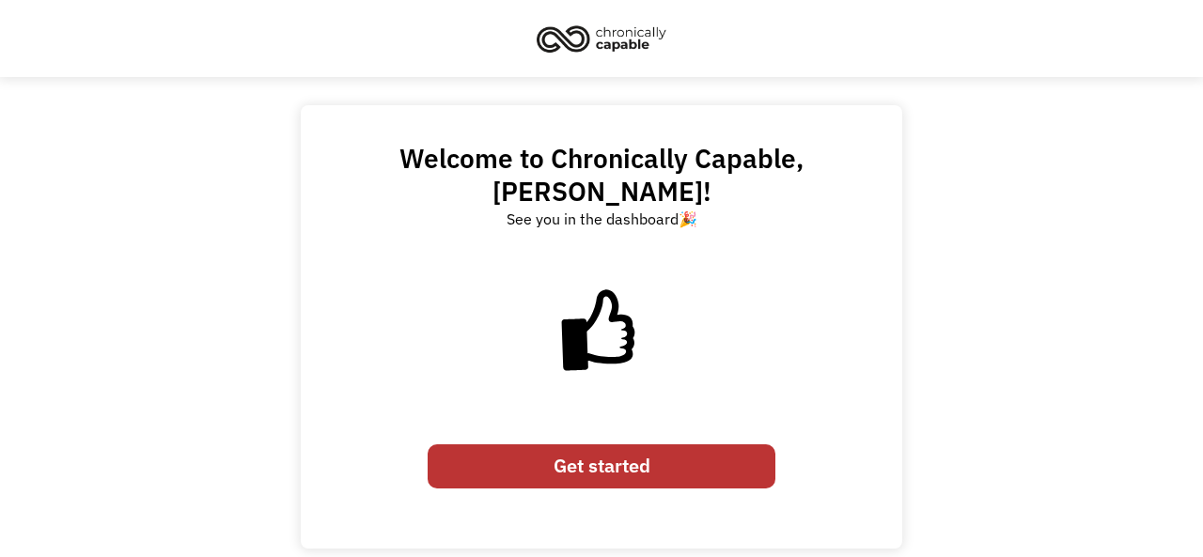
click at [591, 444] on link "Get started" at bounding box center [601, 466] width 348 height 45
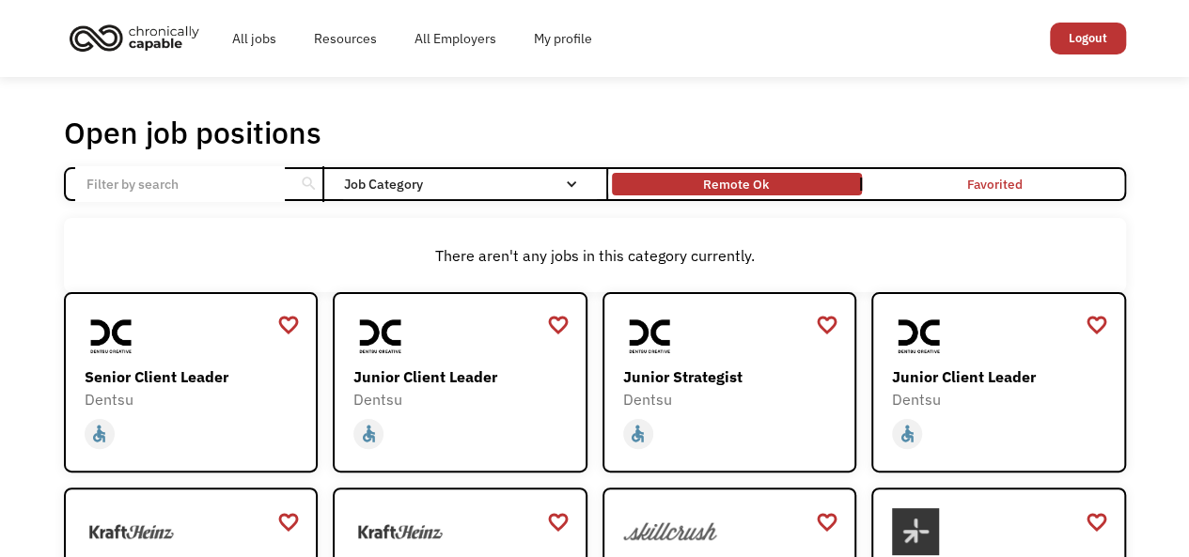
click at [692, 197] on link "Remote Ok" at bounding box center [736, 184] width 257 height 30
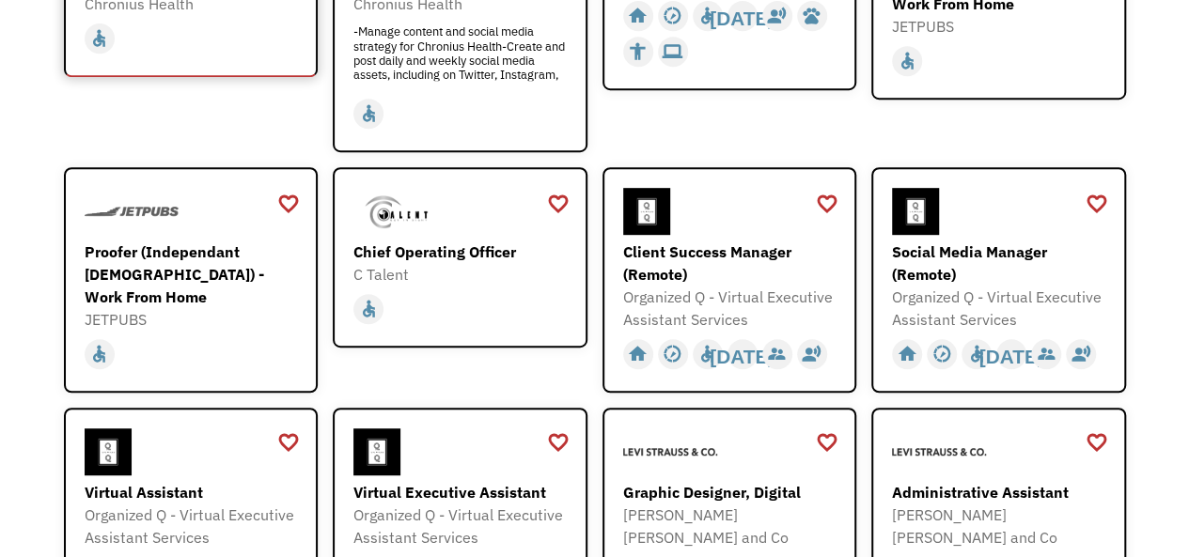
scroll to position [427, 0]
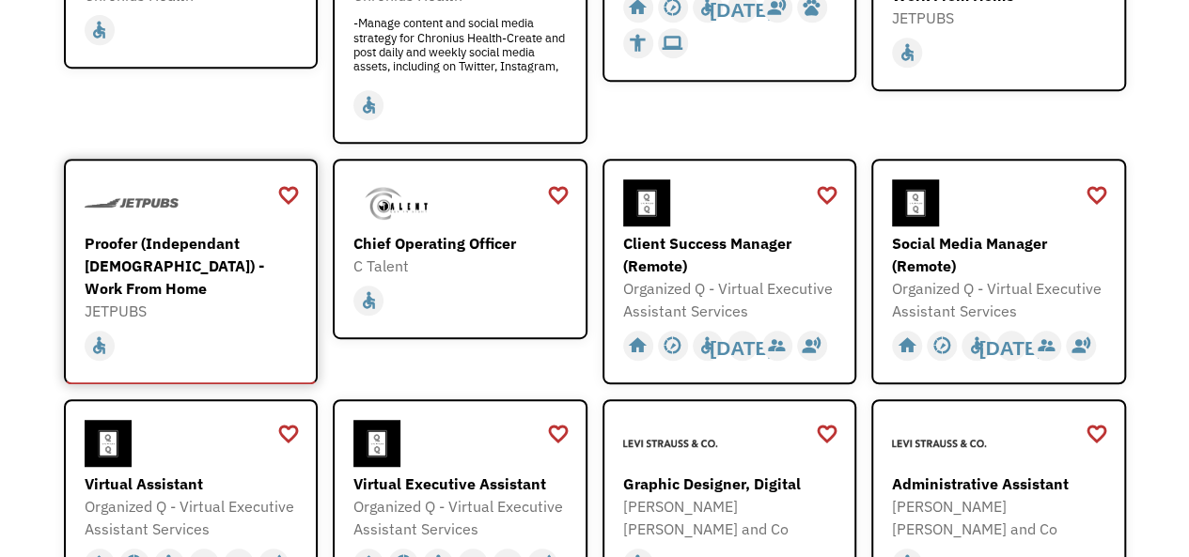
click at [265, 322] on div "home slow_motion_video accessible today not_interested supervisor_account recor…" at bounding box center [194, 342] width 218 height 41
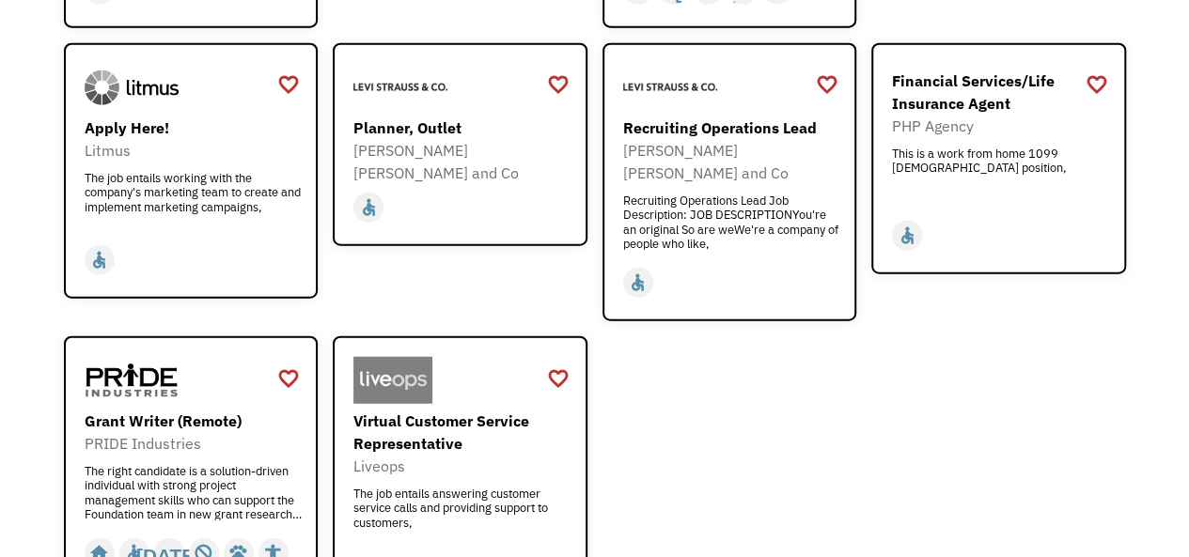
scroll to position [2211, 0]
click at [237, 409] on div "Grant Writer (Remote)" at bounding box center [194, 420] width 218 height 23
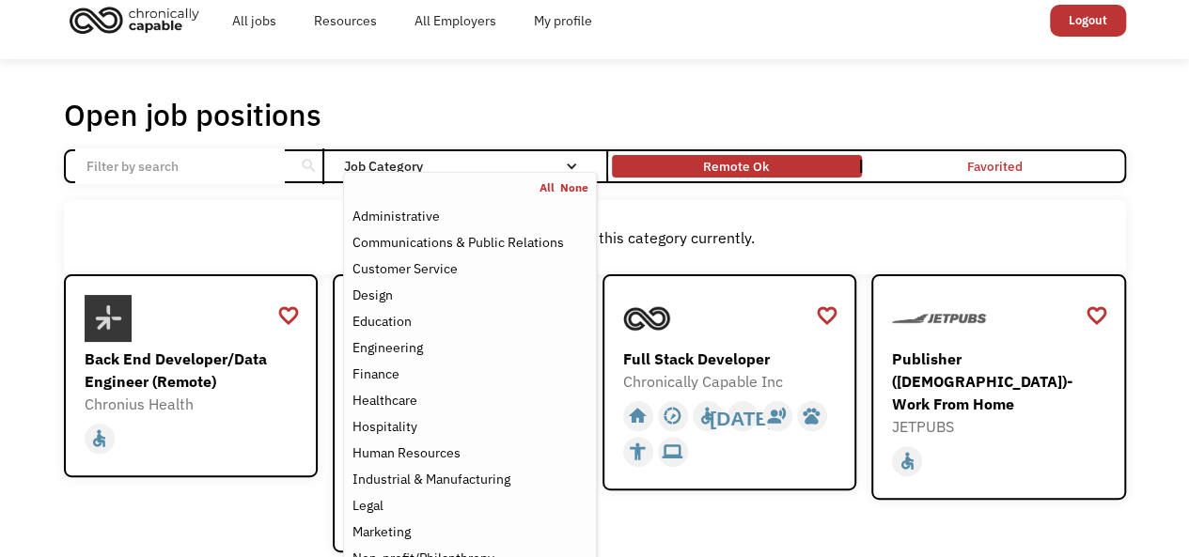
scroll to position [23, 0]
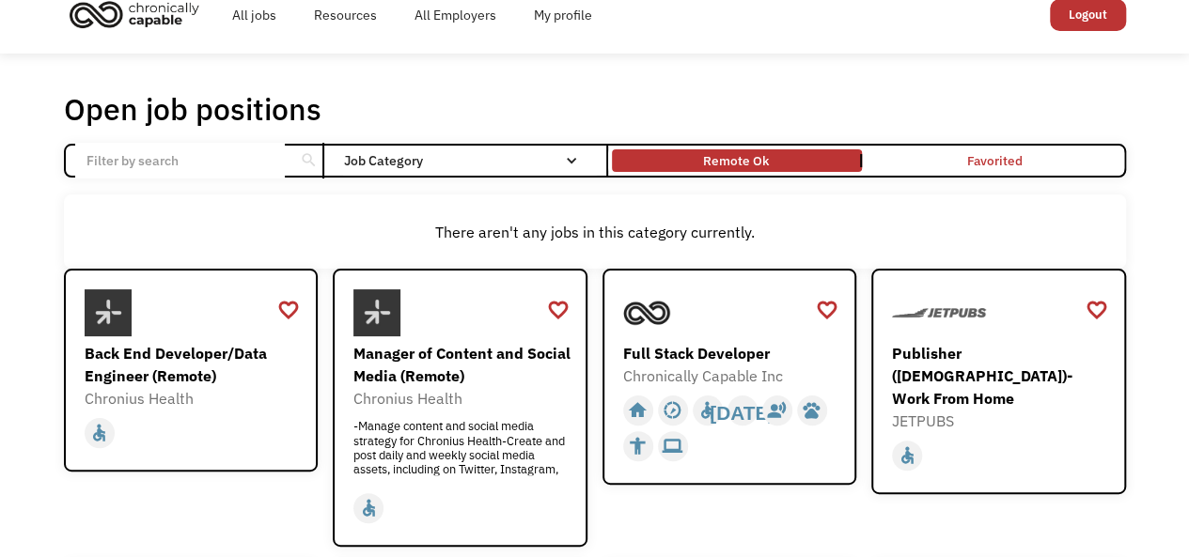
click at [492, 144] on div "search Filter by category Administration Communications & Public Relations Cust…" at bounding box center [595, 161] width 1062 height 34
click at [769, 162] on div "Remote Ok" at bounding box center [737, 160] width 250 height 13
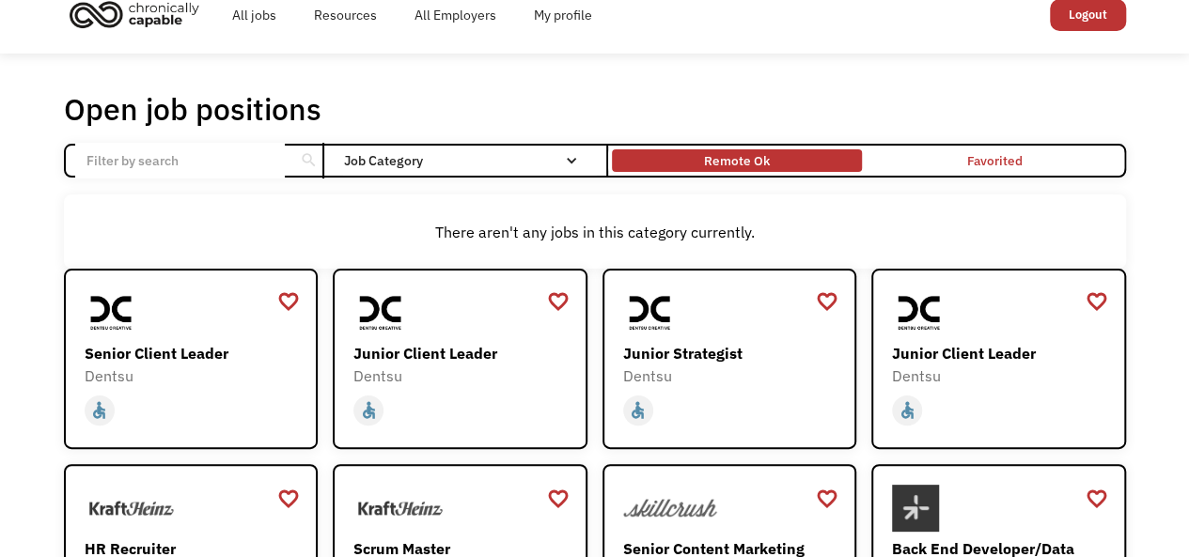
click at [769, 159] on div "Remote Ok" at bounding box center [737, 160] width 250 height 13
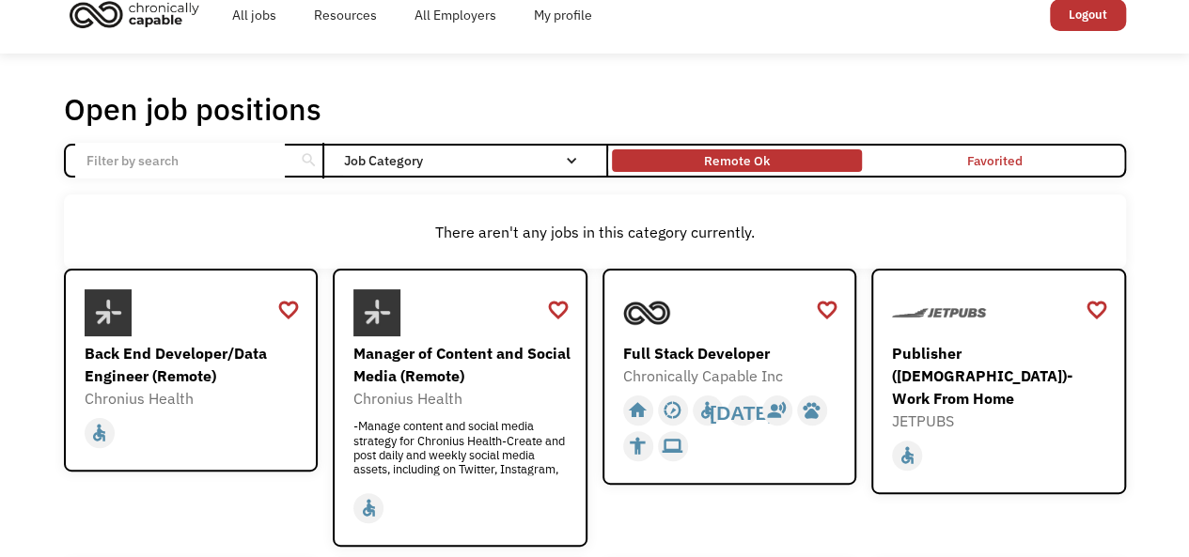
click at [769, 159] on div "Remote Ok" at bounding box center [737, 160] width 250 height 13
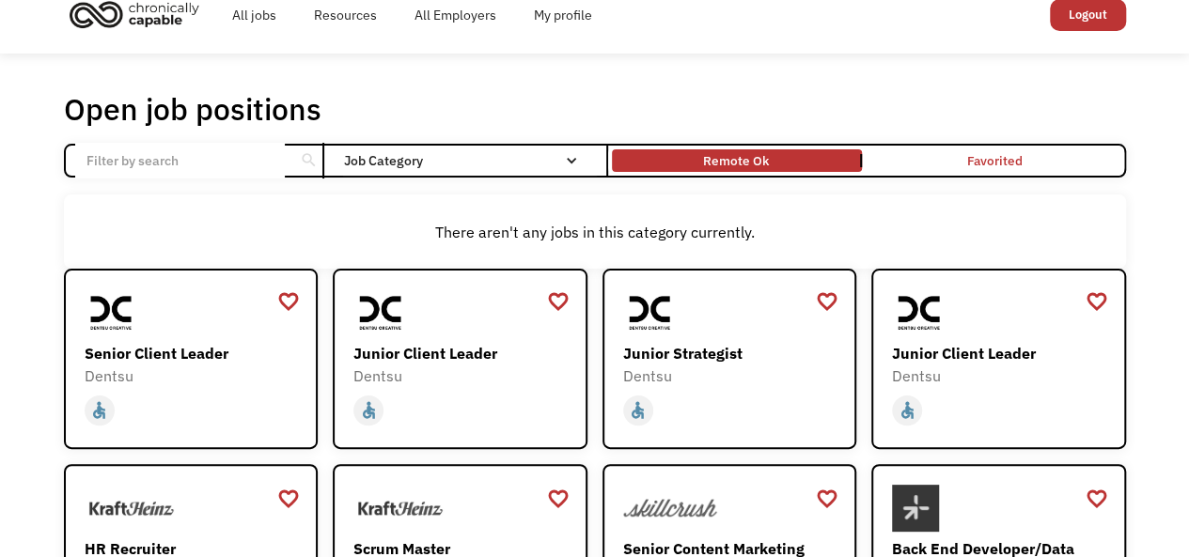
click at [799, 172] on link "Remote Ok" at bounding box center [736, 161] width 257 height 30
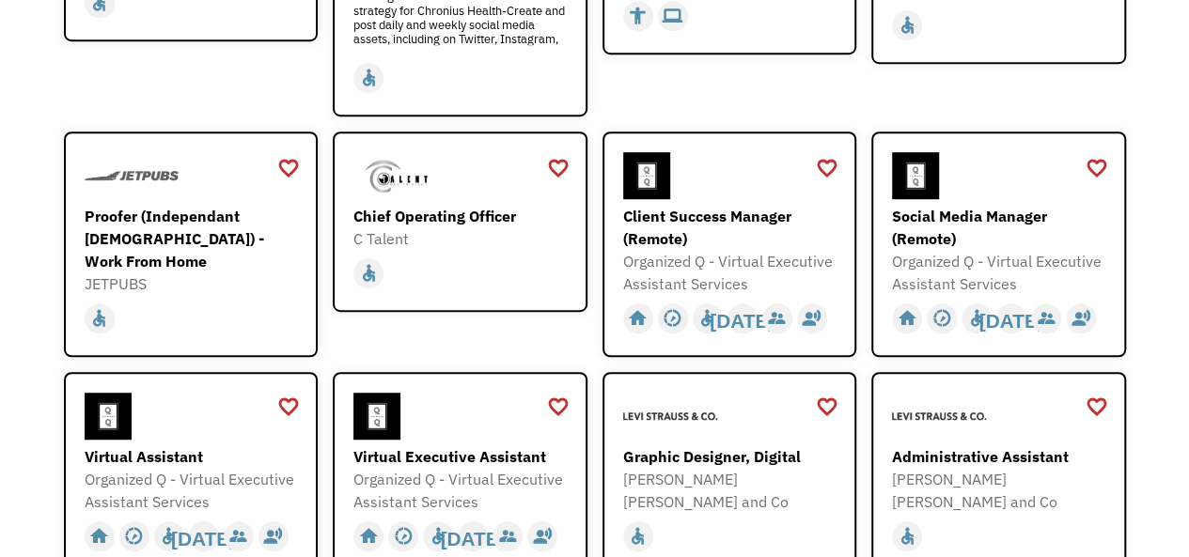
scroll to position [468, 0]
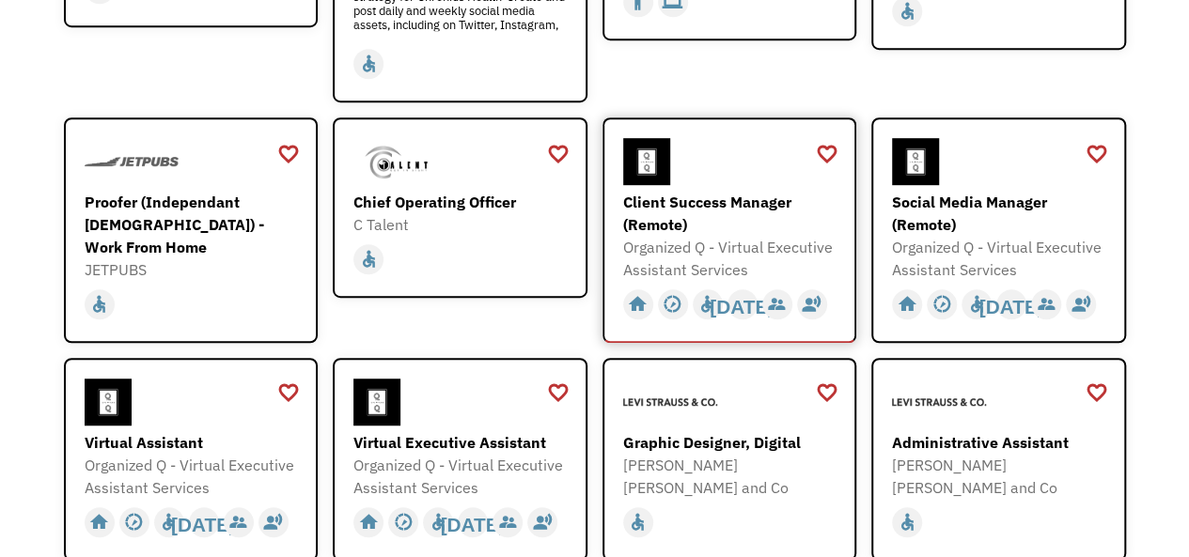
click at [744, 194] on div "Client Success Manager (Remote)" at bounding box center [732, 213] width 218 height 45
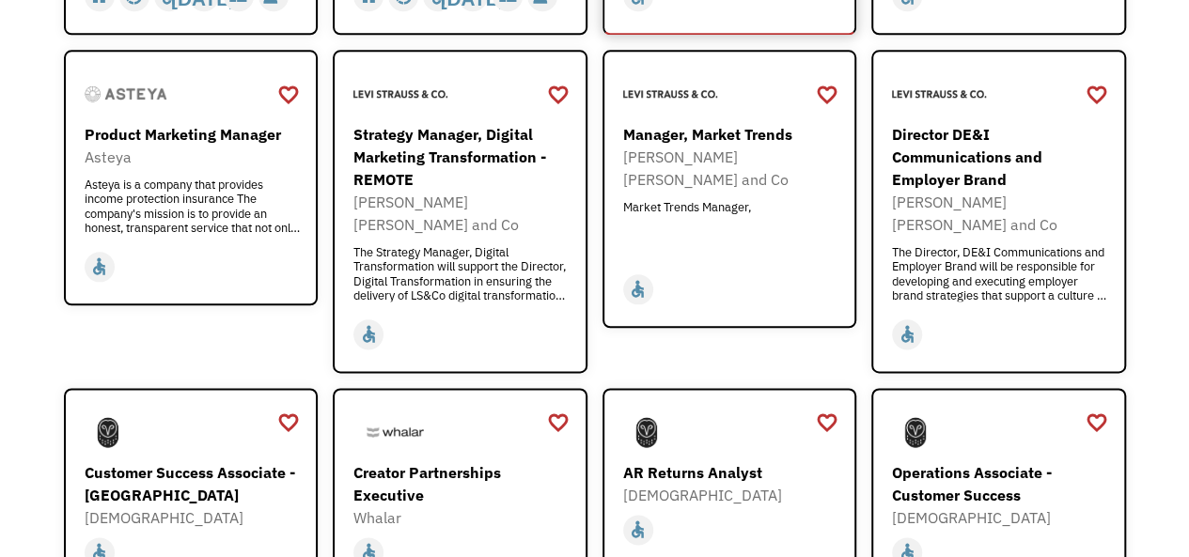
scroll to position [1233, 0]
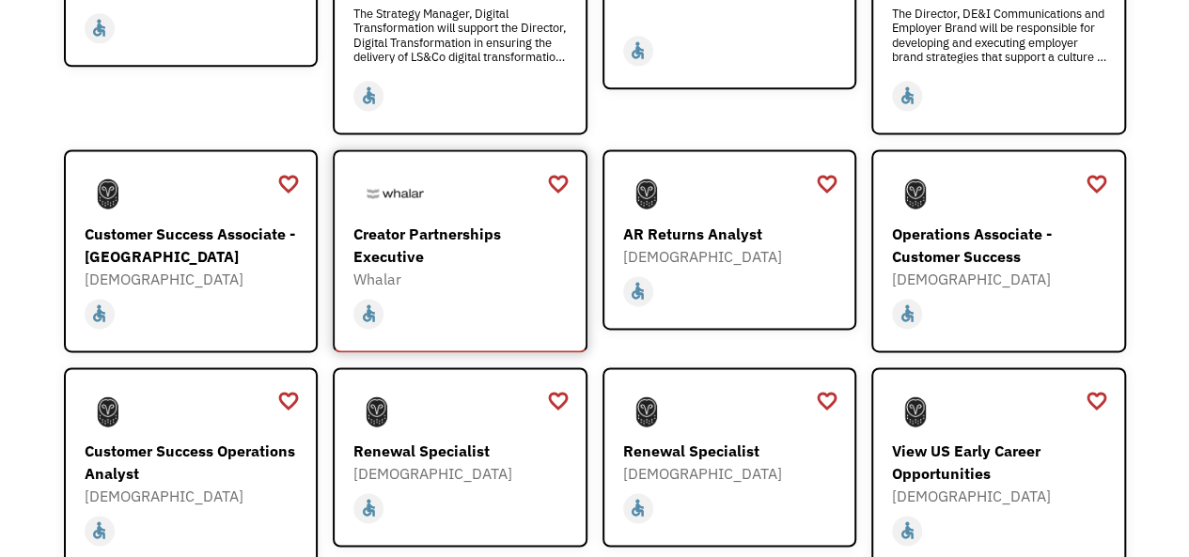
click at [461, 268] on div "Whalar" at bounding box center [462, 279] width 218 height 23
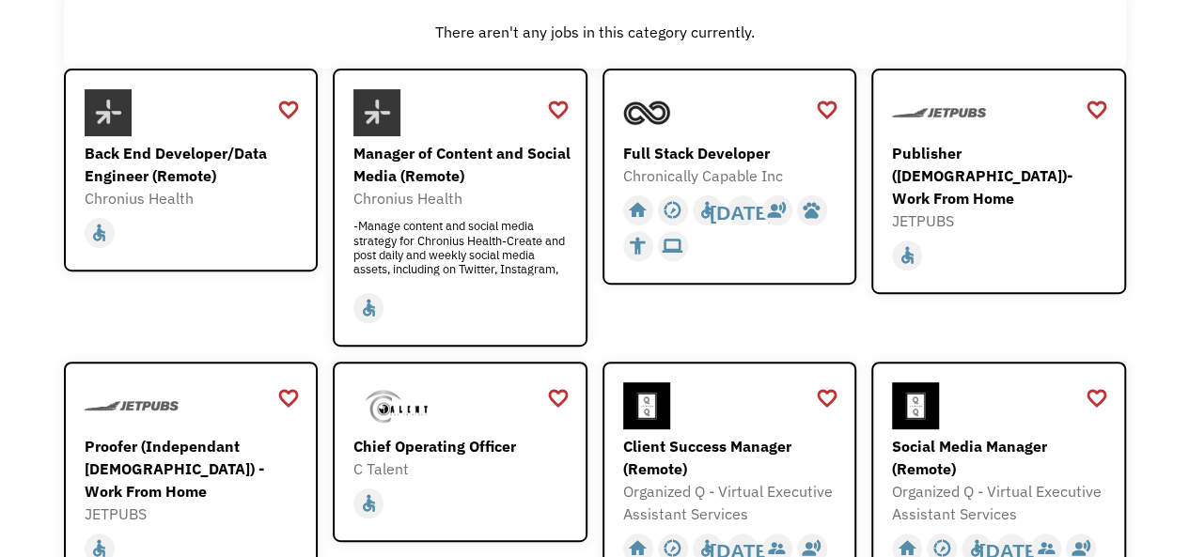
scroll to position [0, 0]
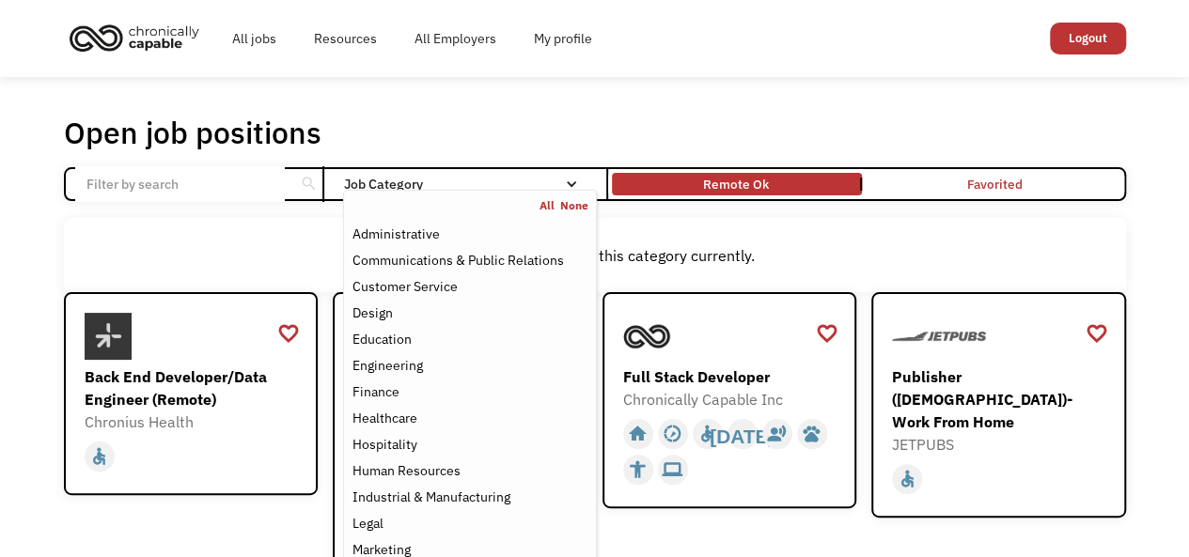
click at [378, 180] on div "Job Category" at bounding box center [469, 184] width 253 height 13
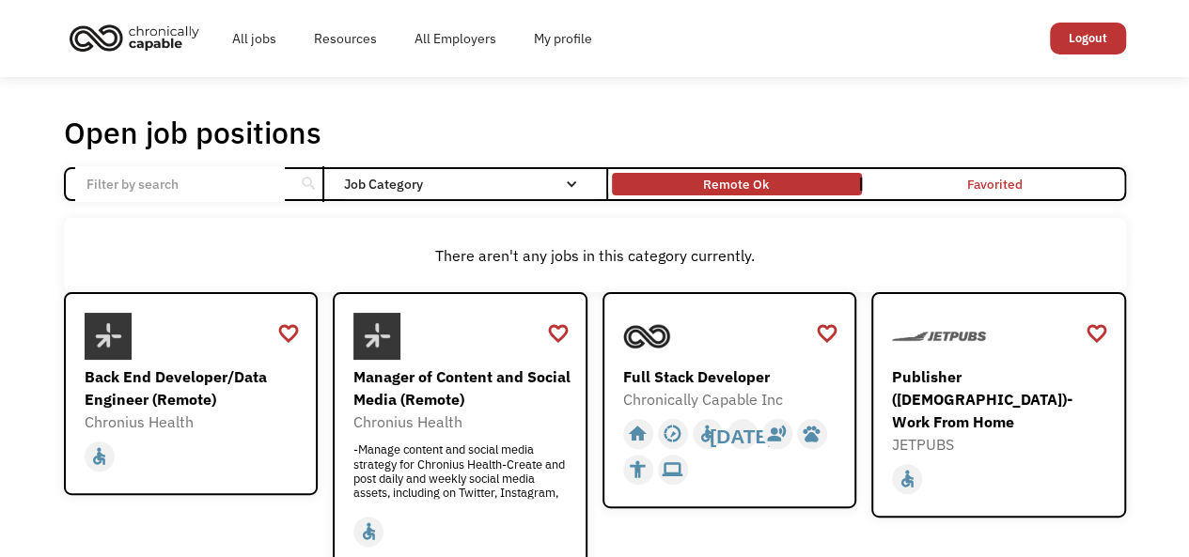
click at [378, 180] on div "Job Category" at bounding box center [469, 184] width 253 height 13
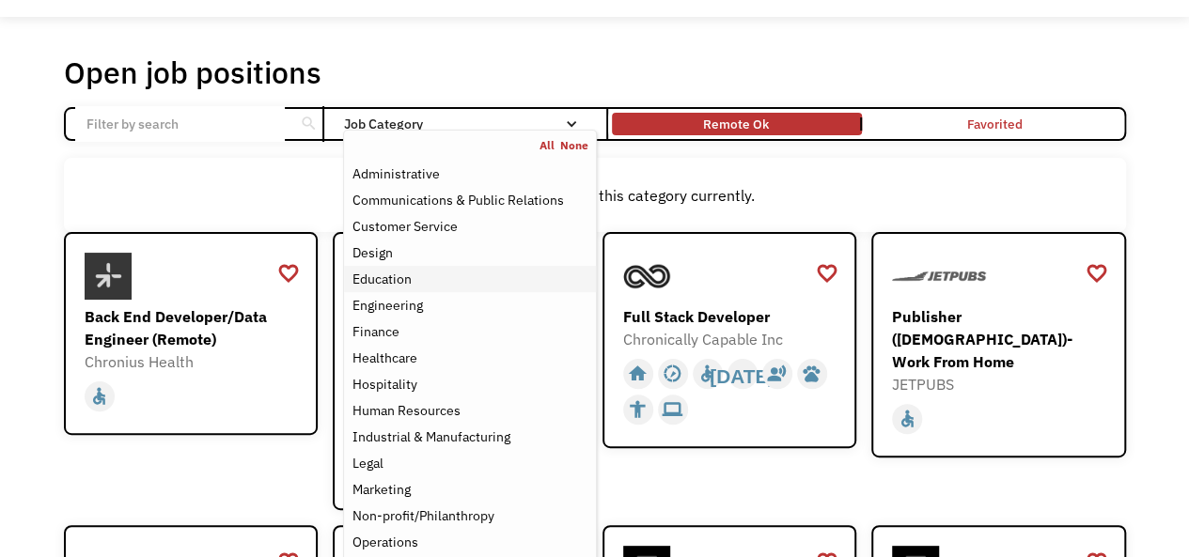
scroll to position [59, 0]
click at [378, 467] on div "Legal" at bounding box center [366, 464] width 31 height 23
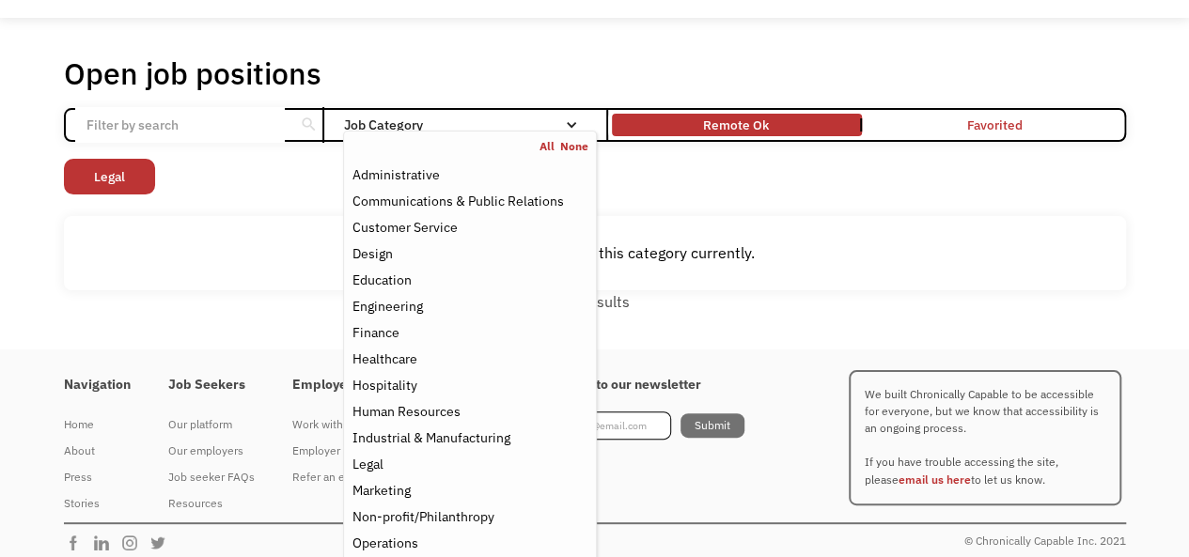
click at [779, 233] on div "There aren't any jobs in this category currently." at bounding box center [595, 253] width 1062 height 75
click at [485, 118] on div "Job Category" at bounding box center [469, 124] width 253 height 13
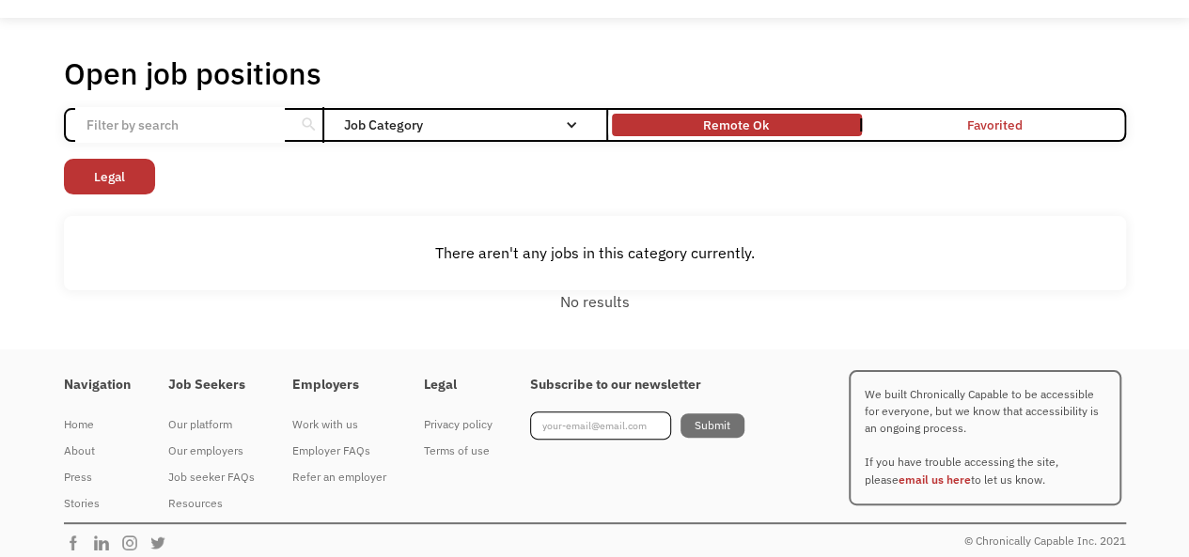
click at [349, 118] on div "Job Category" at bounding box center [469, 124] width 253 height 13
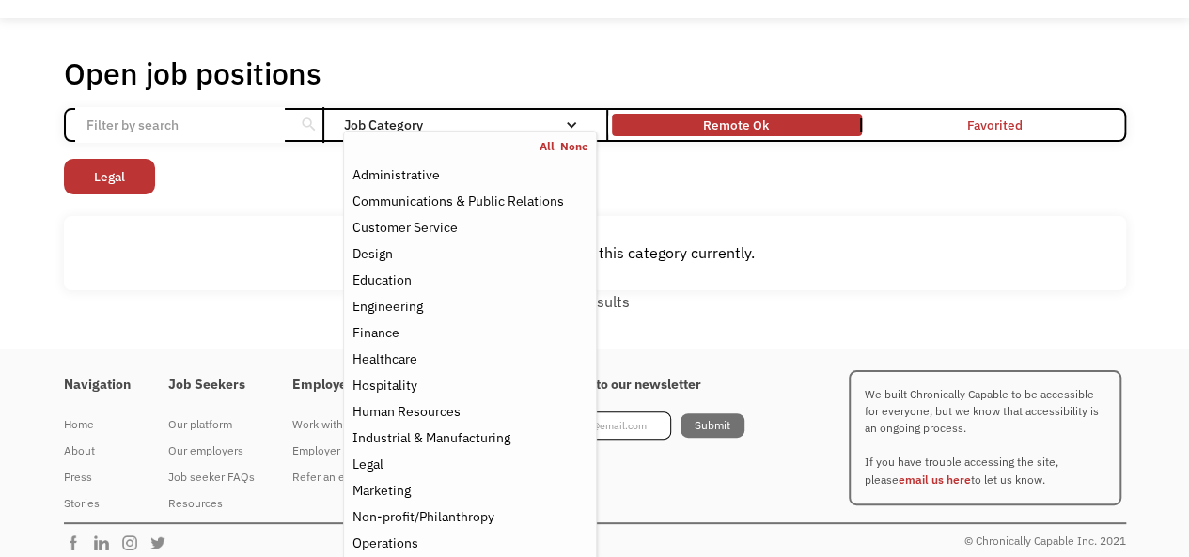
click at [389, 119] on div "Job Category" at bounding box center [469, 124] width 253 height 13
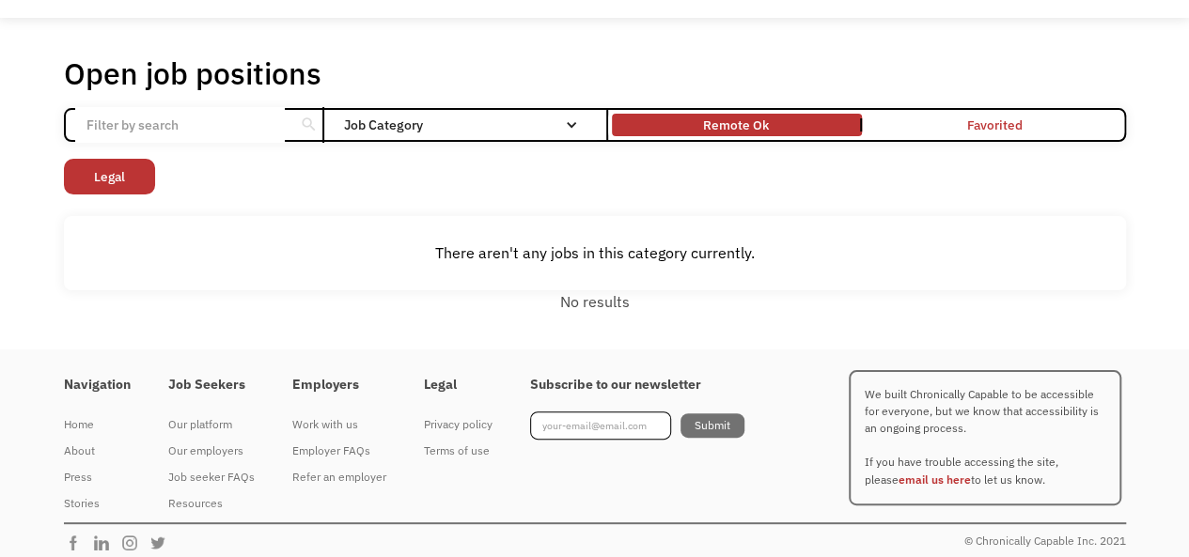
click at [389, 119] on div "Job Category" at bounding box center [469, 124] width 253 height 13
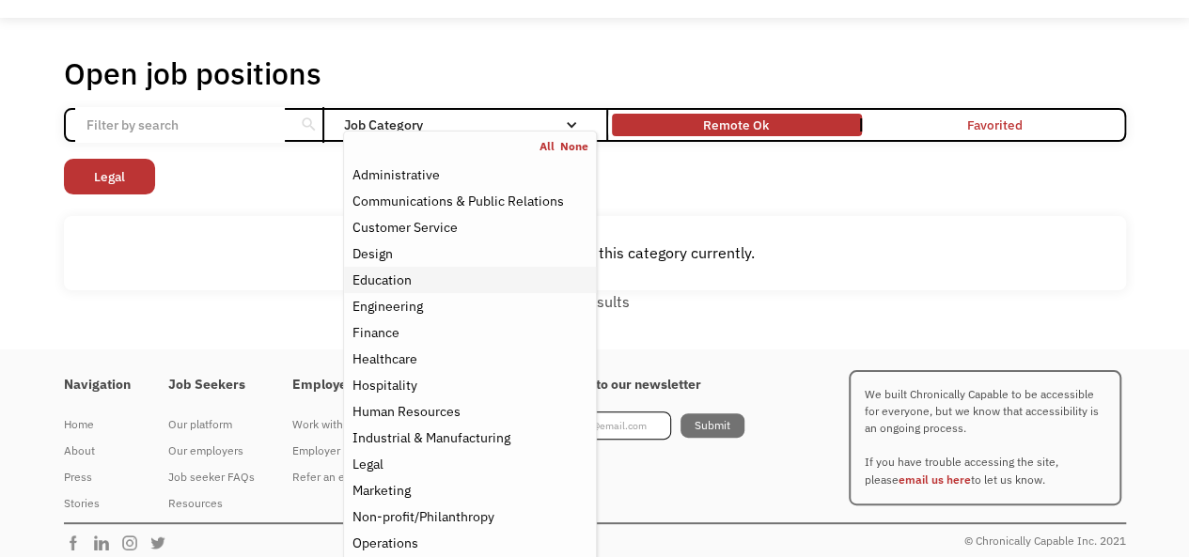
click at [381, 279] on div "Education" at bounding box center [380, 280] width 59 height 23
click at [411, 186] on link "Administrative" at bounding box center [469, 175] width 251 height 26
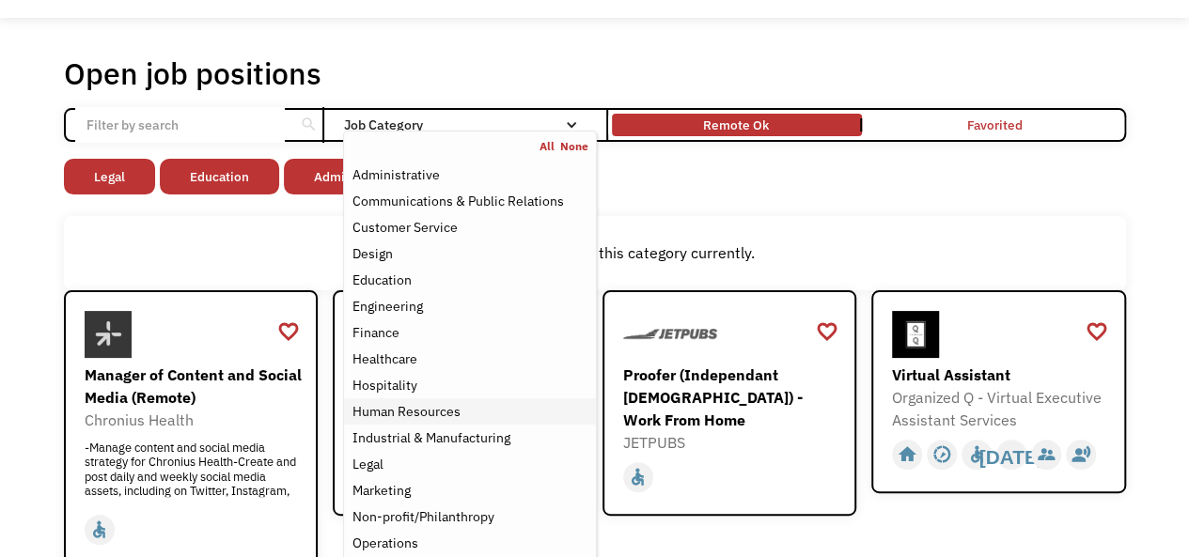
click at [393, 407] on div "Human Resources" at bounding box center [405, 411] width 108 height 23
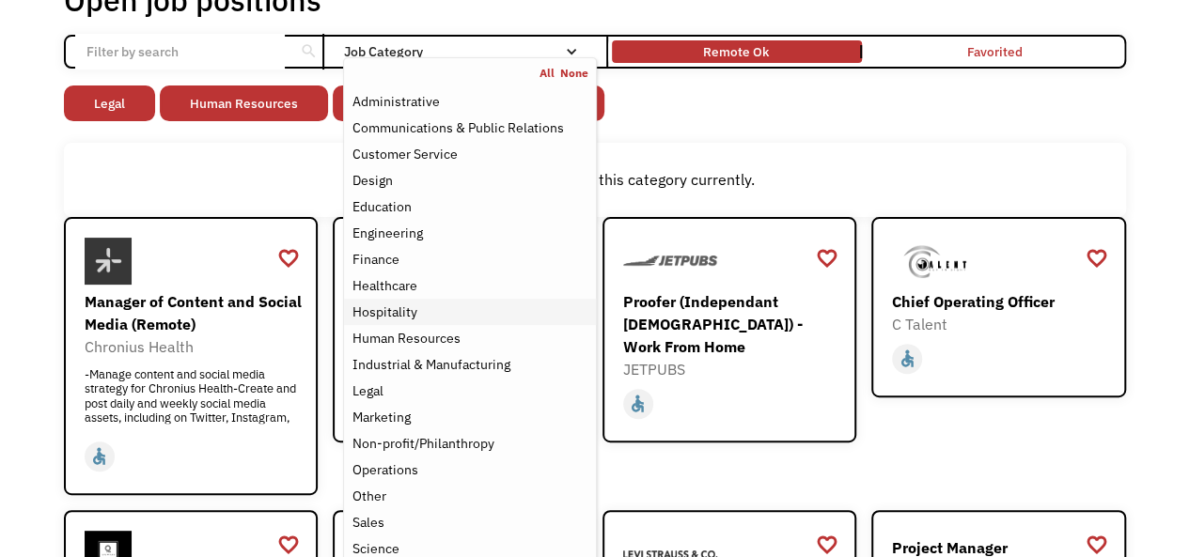
scroll to position [136, 0]
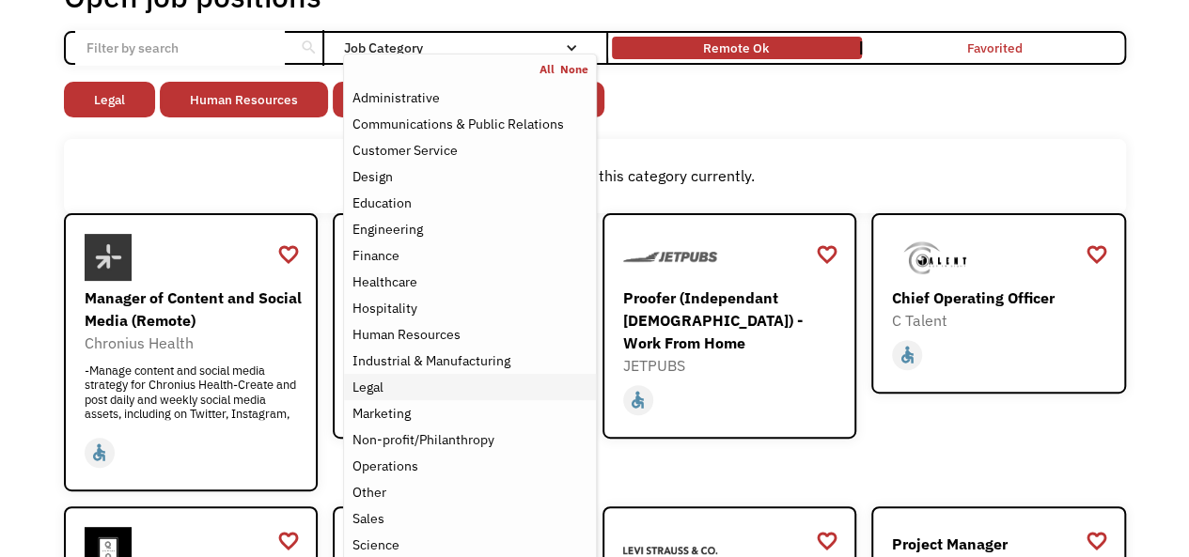
click at [396, 391] on div "Legal" at bounding box center [469, 387] width 236 height 23
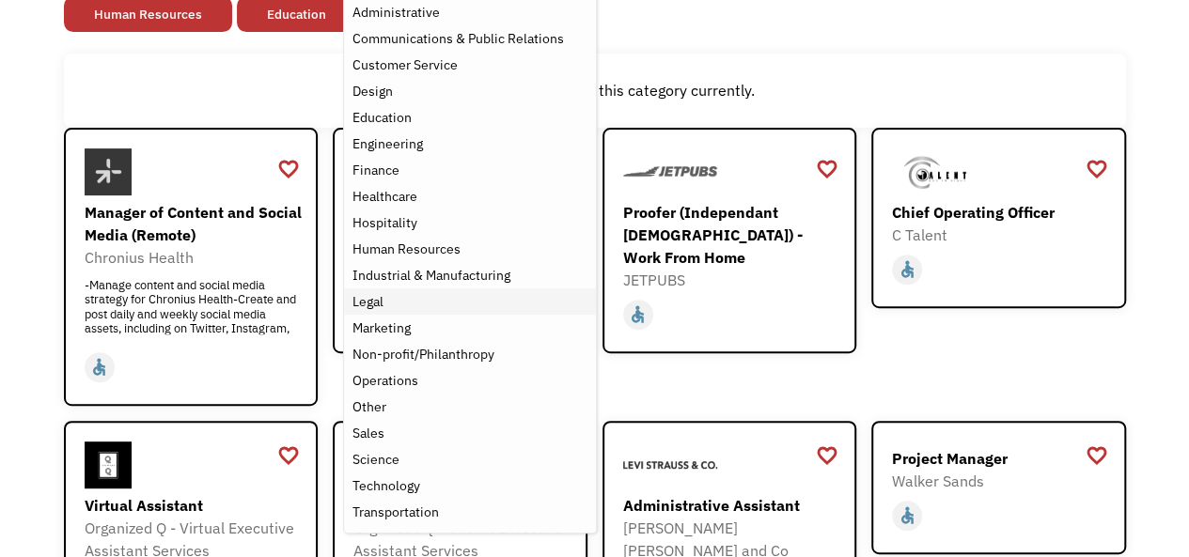
scroll to position [243, 0]
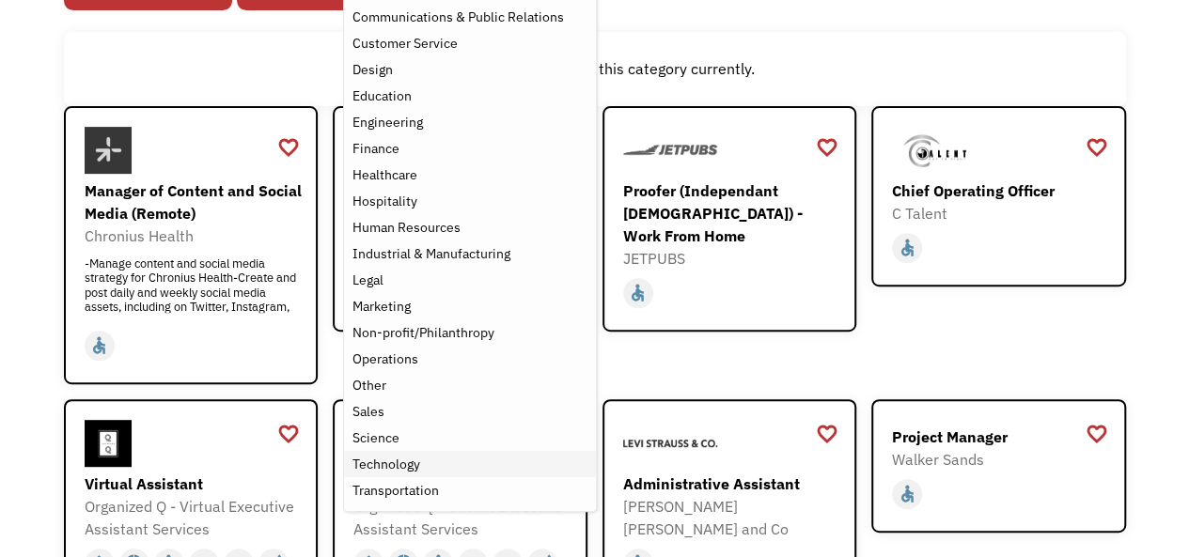
click at [387, 461] on div "Technology" at bounding box center [385, 464] width 68 height 23
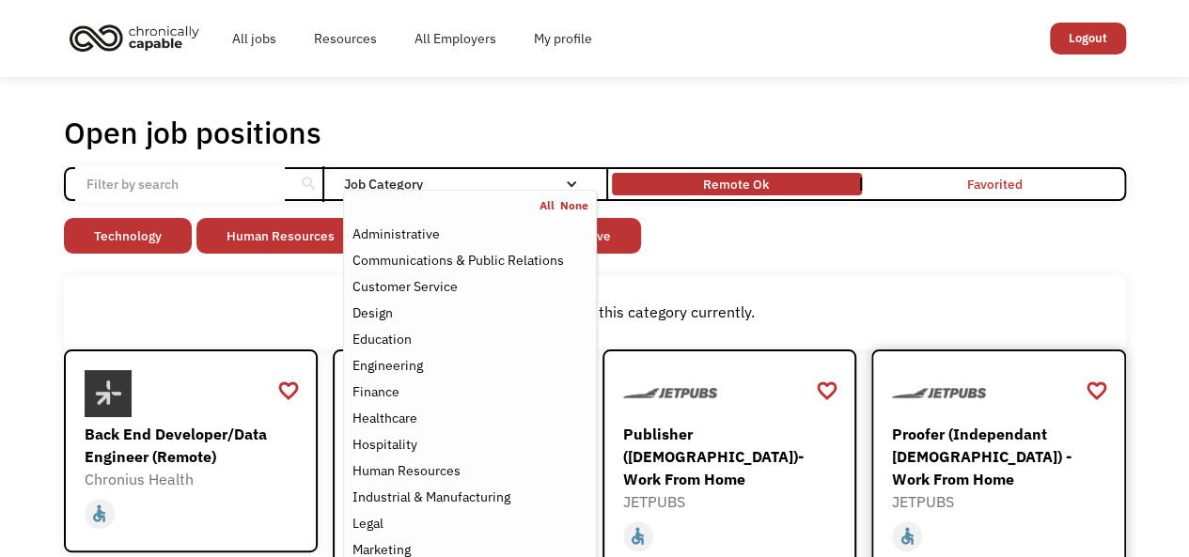
click at [1039, 429] on div "Proofer (Independant [DEMOGRAPHIC_DATA]) - Work From Home" at bounding box center [1001, 457] width 218 height 68
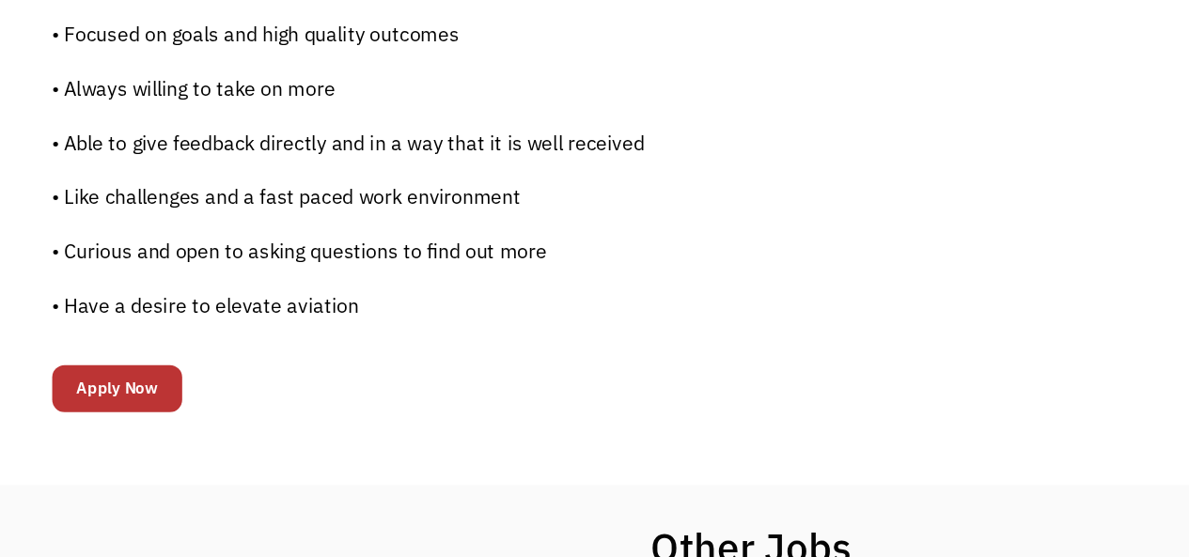
scroll to position [1425, 0]
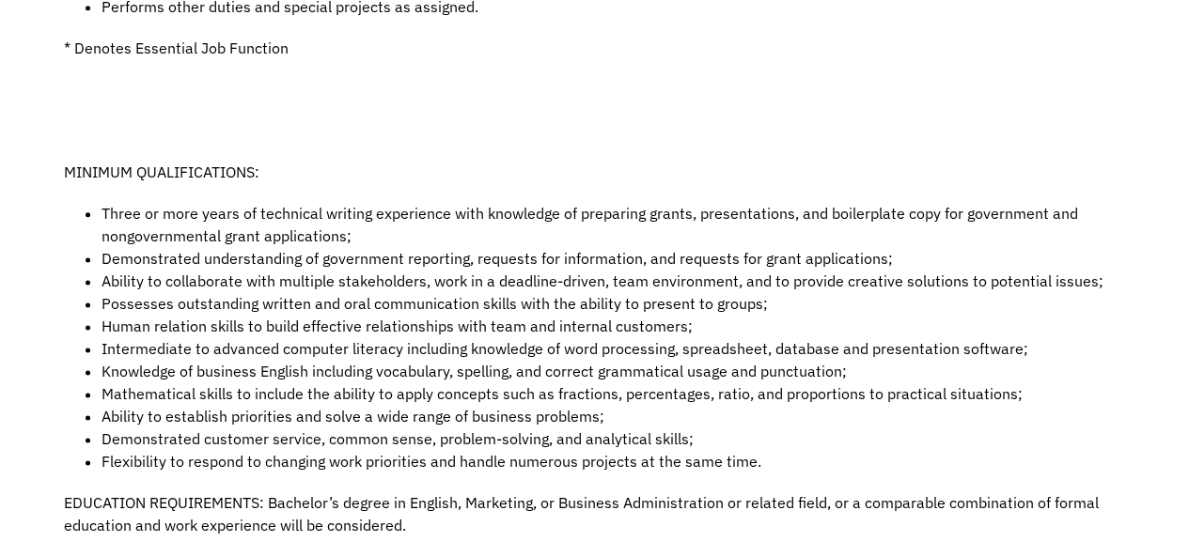
scroll to position [1083, 0]
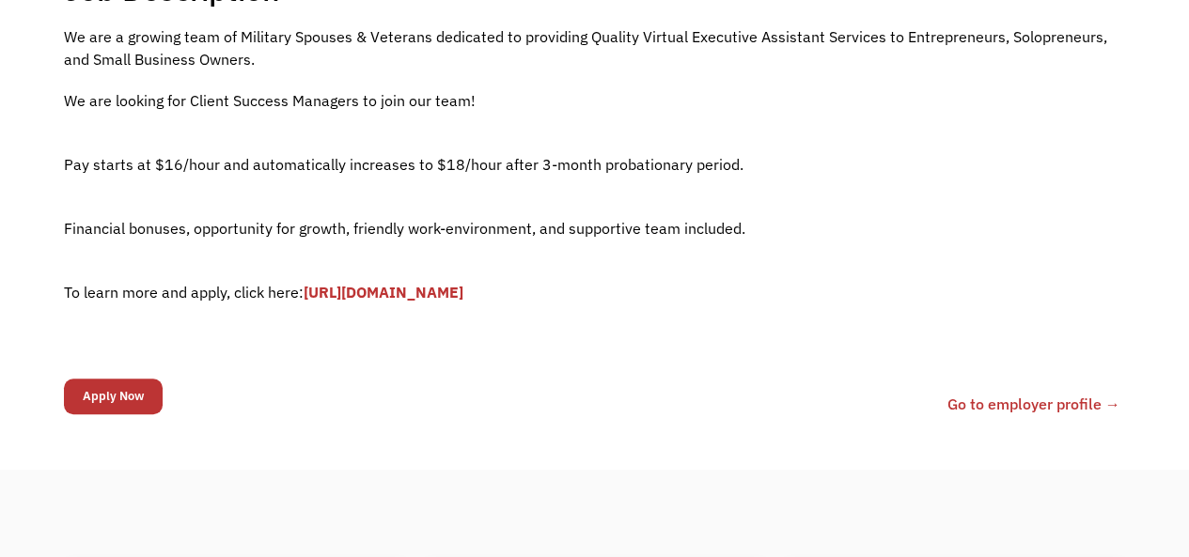
scroll to position [421, 0]
click at [502, 274] on p "‍ To learn more and apply, click here: [URL][DOMAIN_NAME]" at bounding box center [595, 279] width 1062 height 45
click at [463, 287] on link "[URL][DOMAIN_NAME]" at bounding box center [383, 291] width 160 height 19
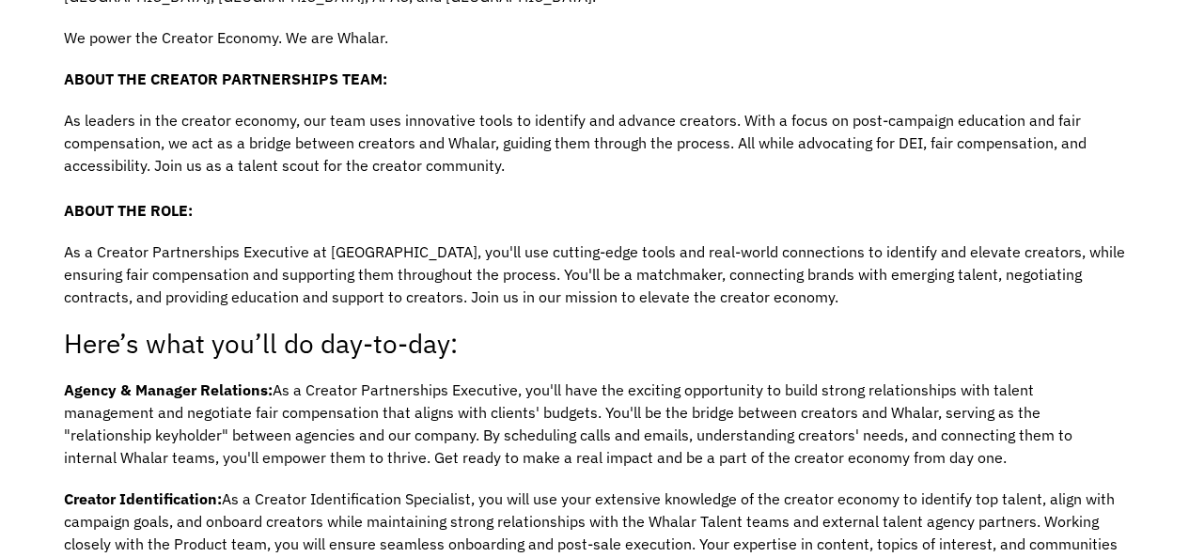
scroll to position [751, 0]
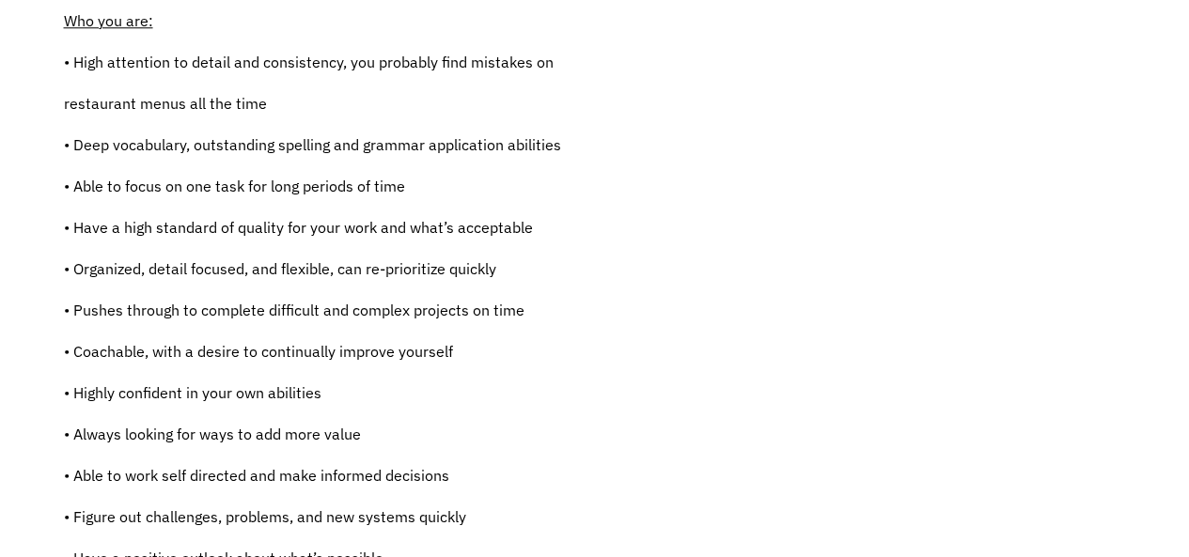
scroll to position [891, 0]
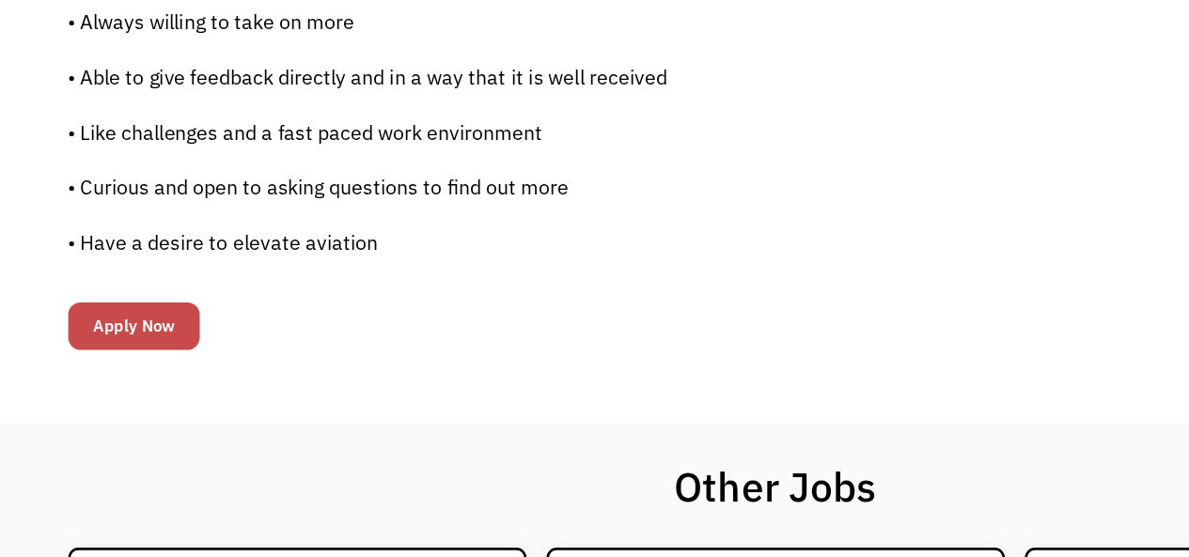
click at [96, 234] on input "Apply Now" at bounding box center [113, 246] width 99 height 36
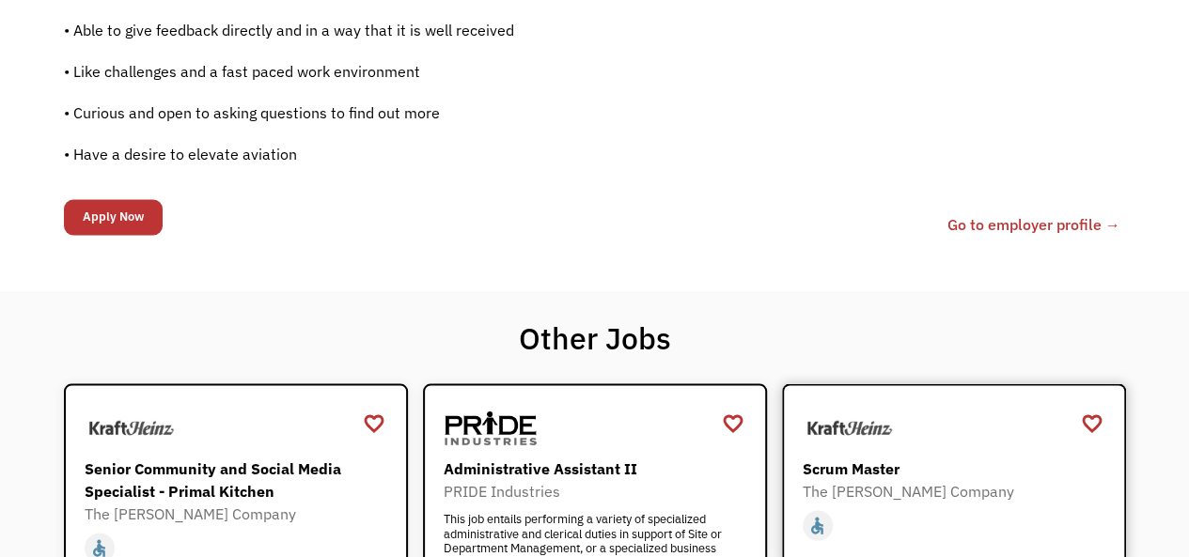
scroll to position [1552, 0]
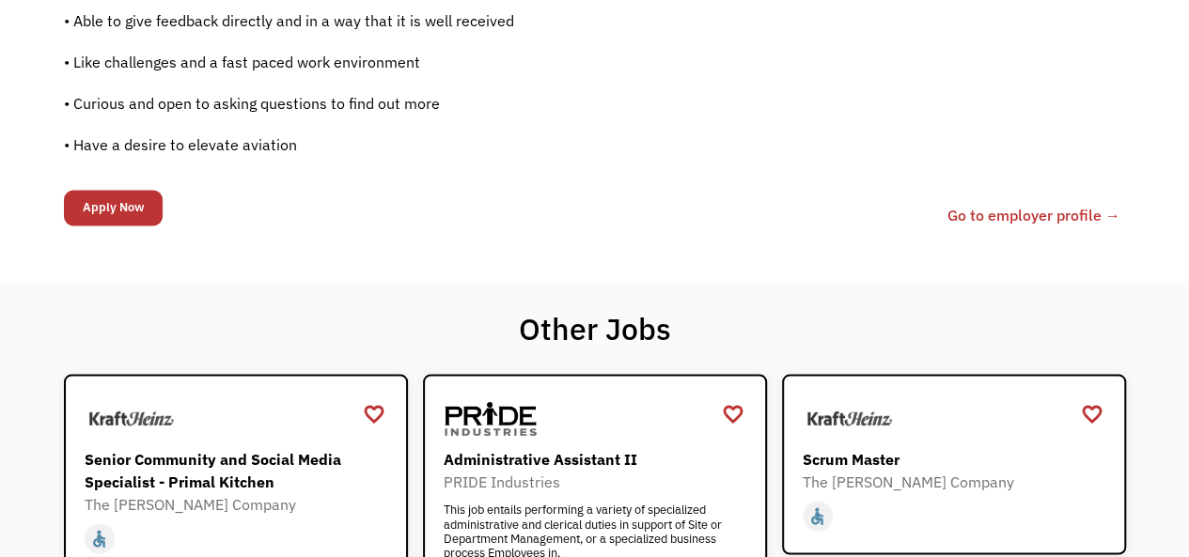
click at [975, 212] on link "Go to employer profile →" at bounding box center [1033, 215] width 173 height 23
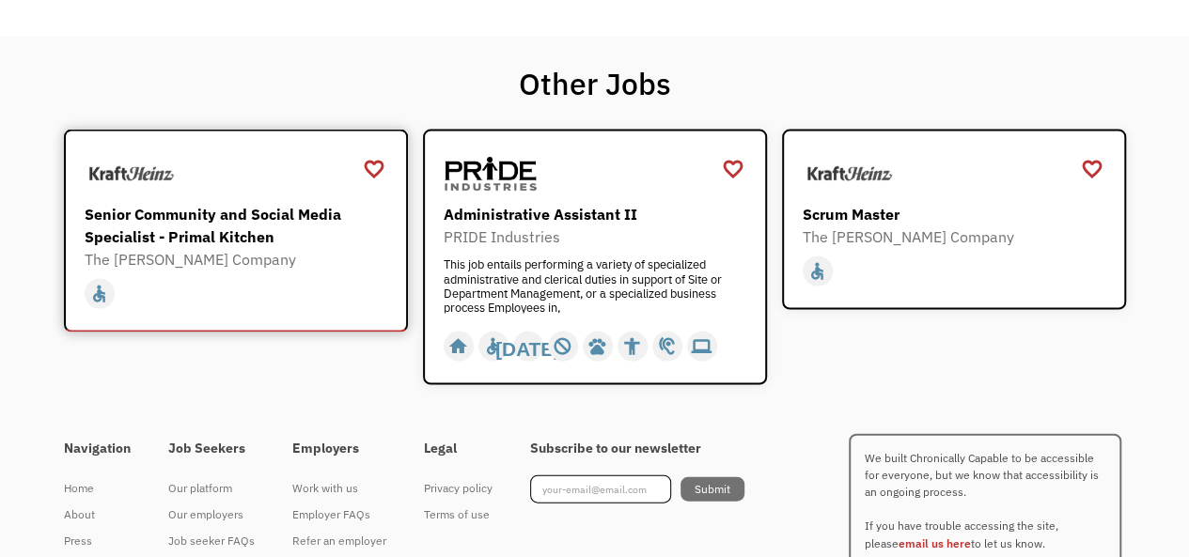
scroll to position [1795, 0]
click at [575, 256] on div "Administrative Assistant II PRIDE Industries This job entails performing a vari…" at bounding box center [596, 259] width 307 height 111
click at [591, 261] on div "This job entails performing a variety of specialized administrative and clerica…" at bounding box center [596, 286] width 307 height 56
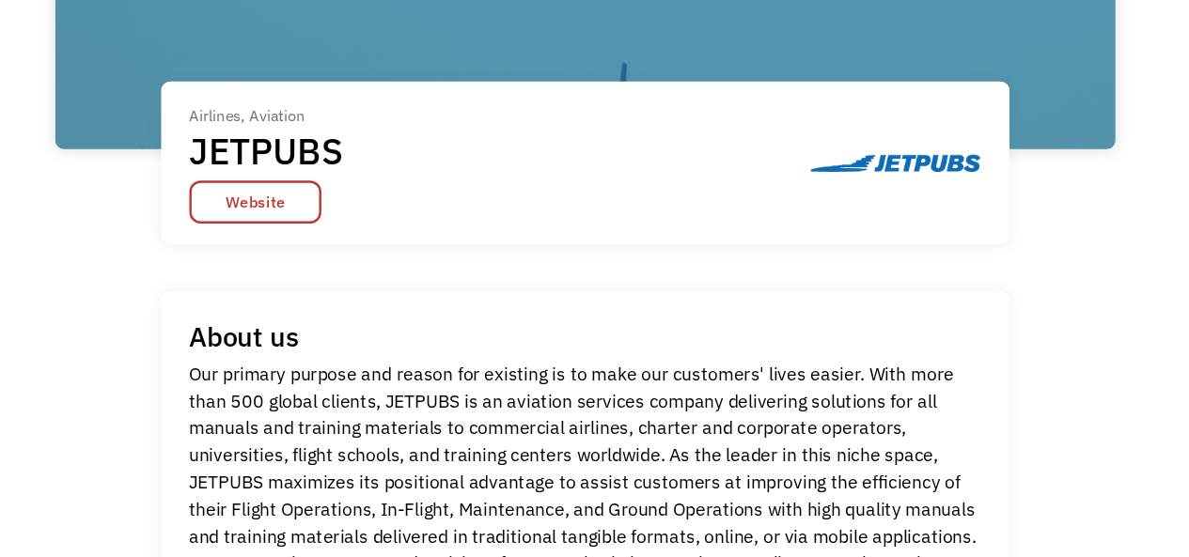
scroll to position [398, 0]
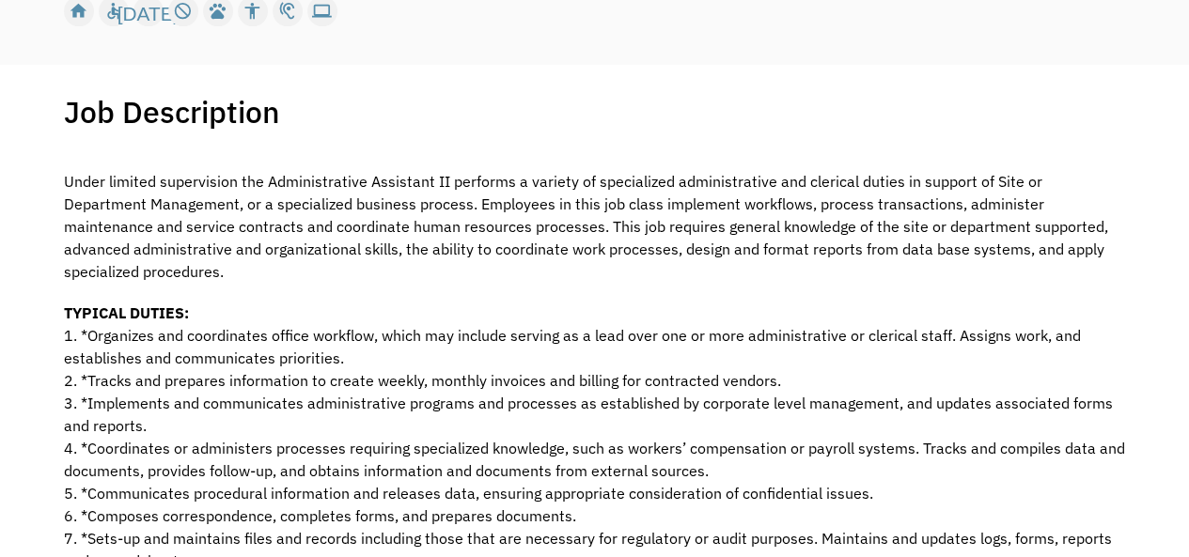
scroll to position [299, 0]
